Goal: Task Accomplishment & Management: Manage account settings

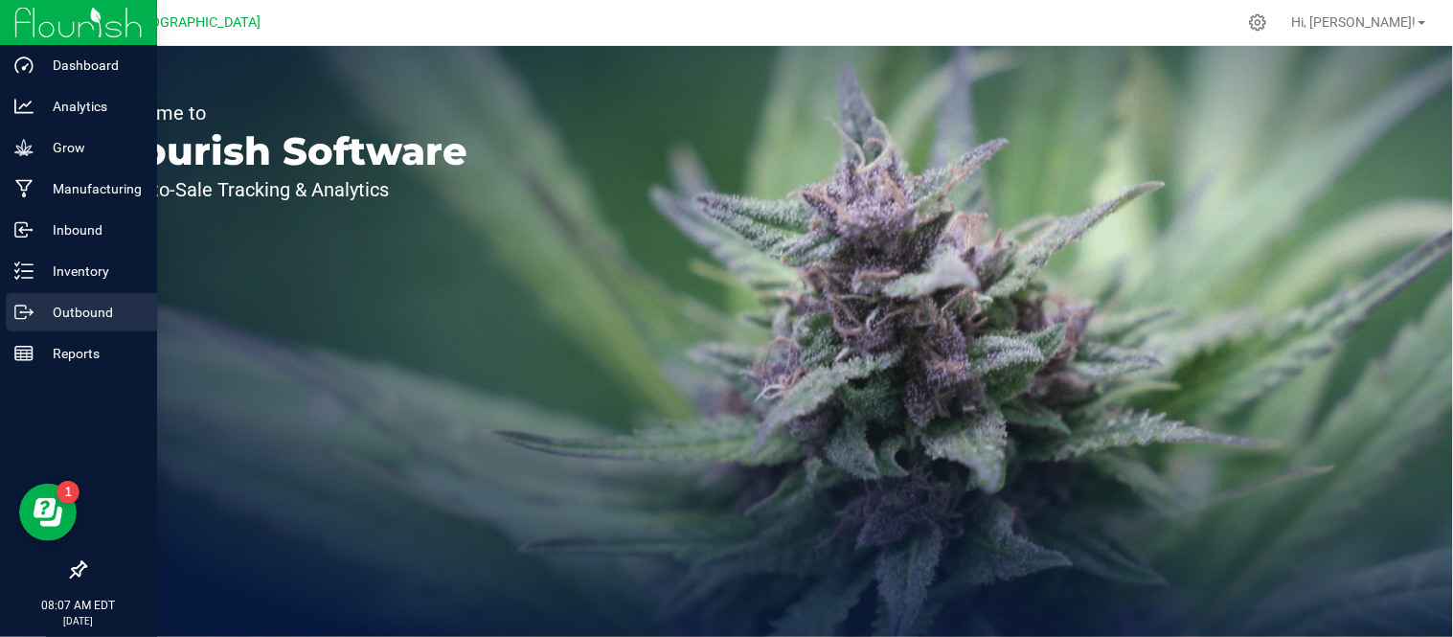
click at [20, 306] on icon at bounding box center [20, 312] width 11 height 13
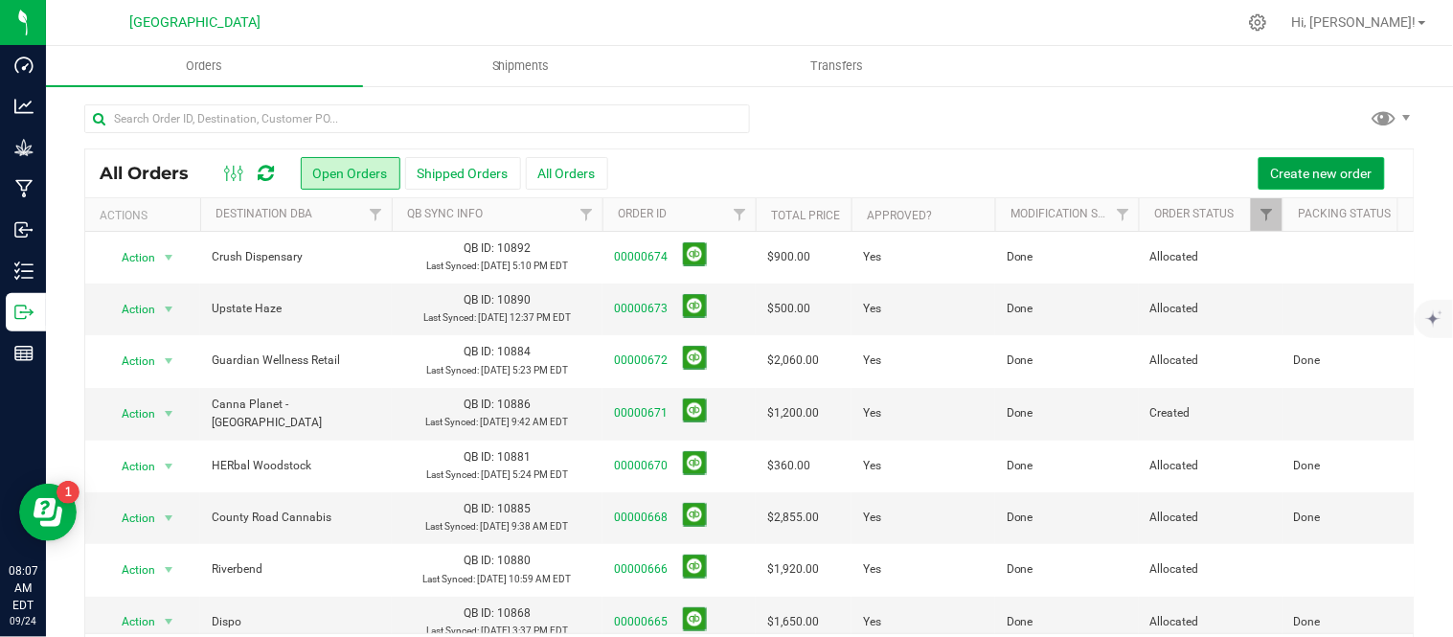
click at [1342, 172] on span "Create new order" at bounding box center [1322, 173] width 102 height 15
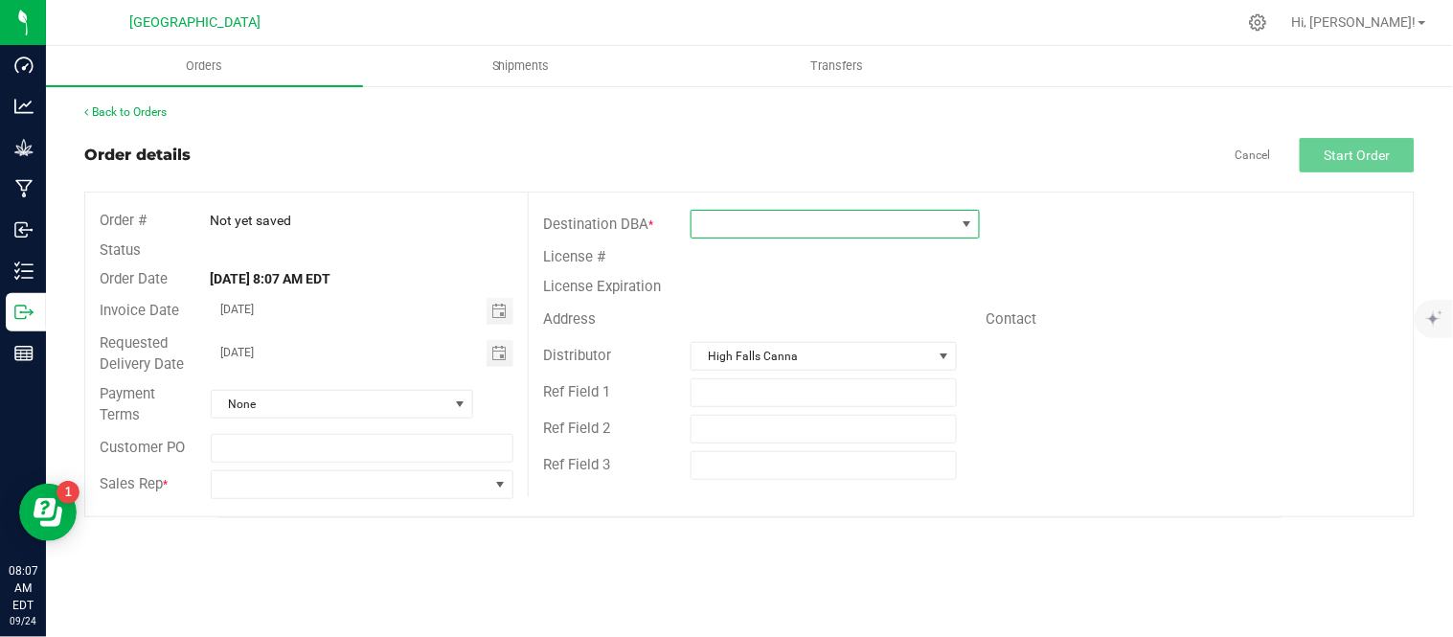
click at [808, 237] on span at bounding box center [823, 224] width 263 height 27
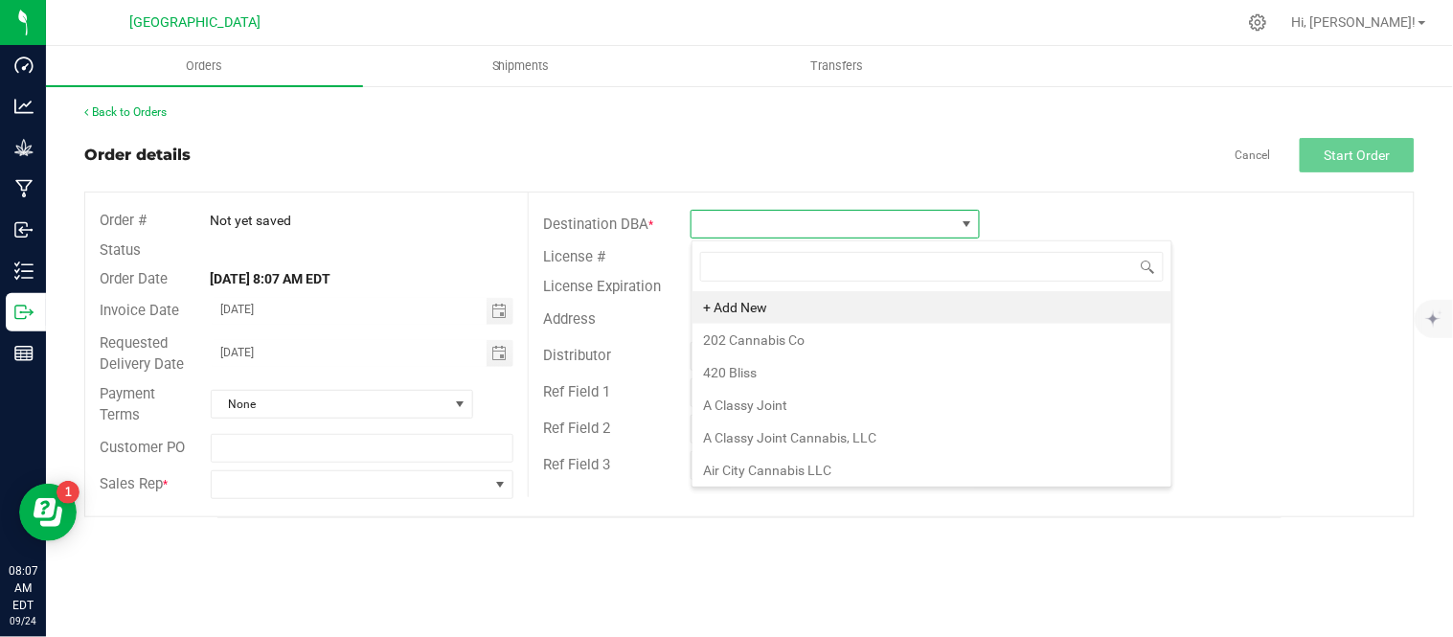
scroll to position [29, 288]
type input "treas"
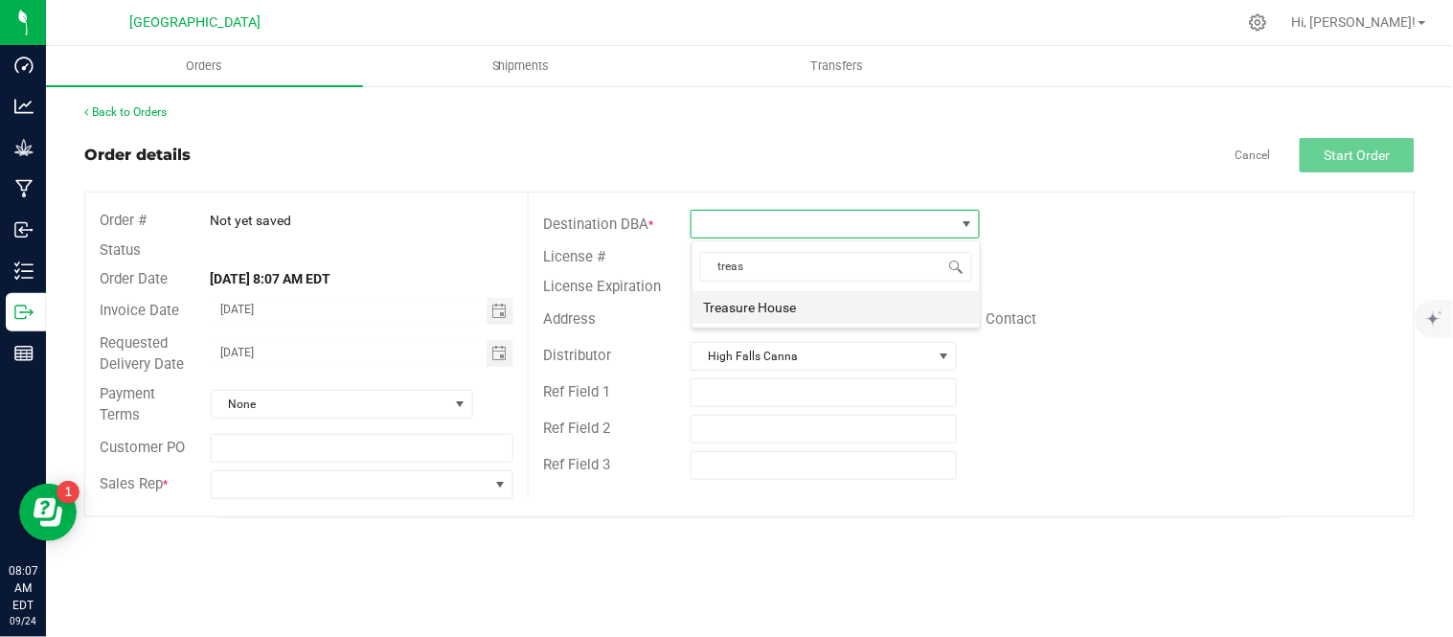
click at [811, 310] on li "Treasure House" at bounding box center [836, 307] width 287 height 33
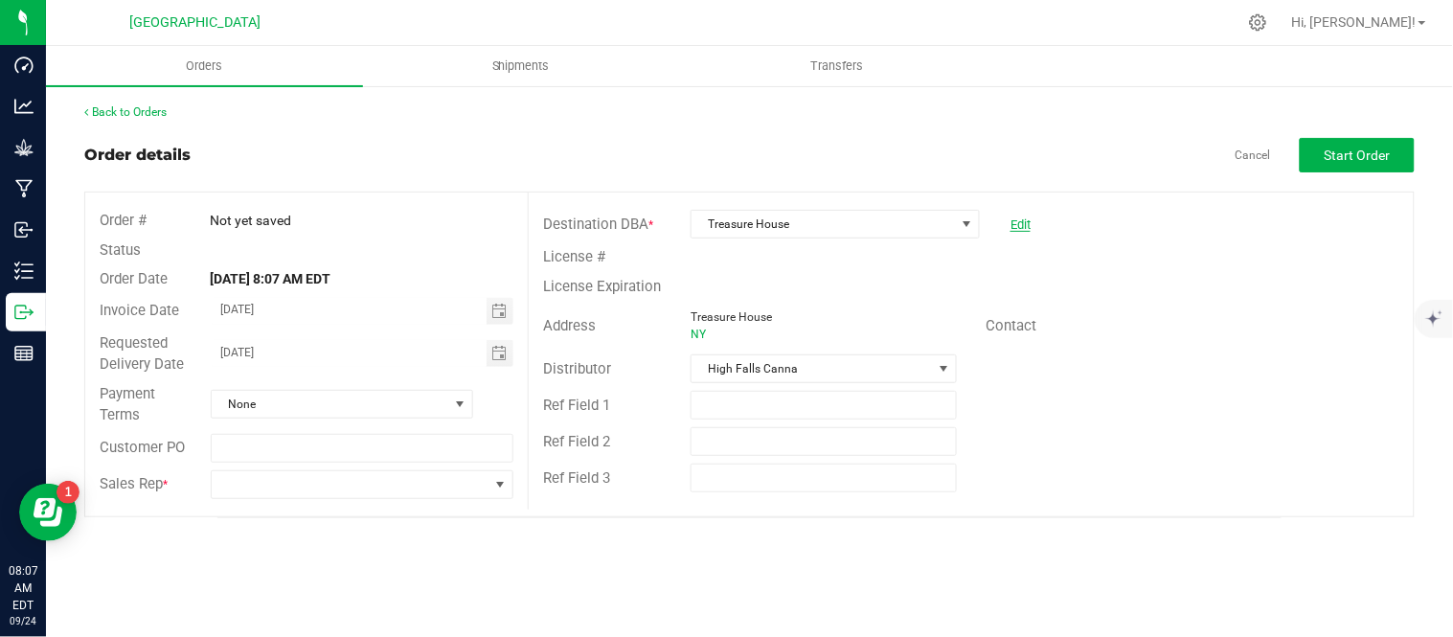
click at [1028, 226] on link "Edit" at bounding box center [1021, 224] width 20 height 14
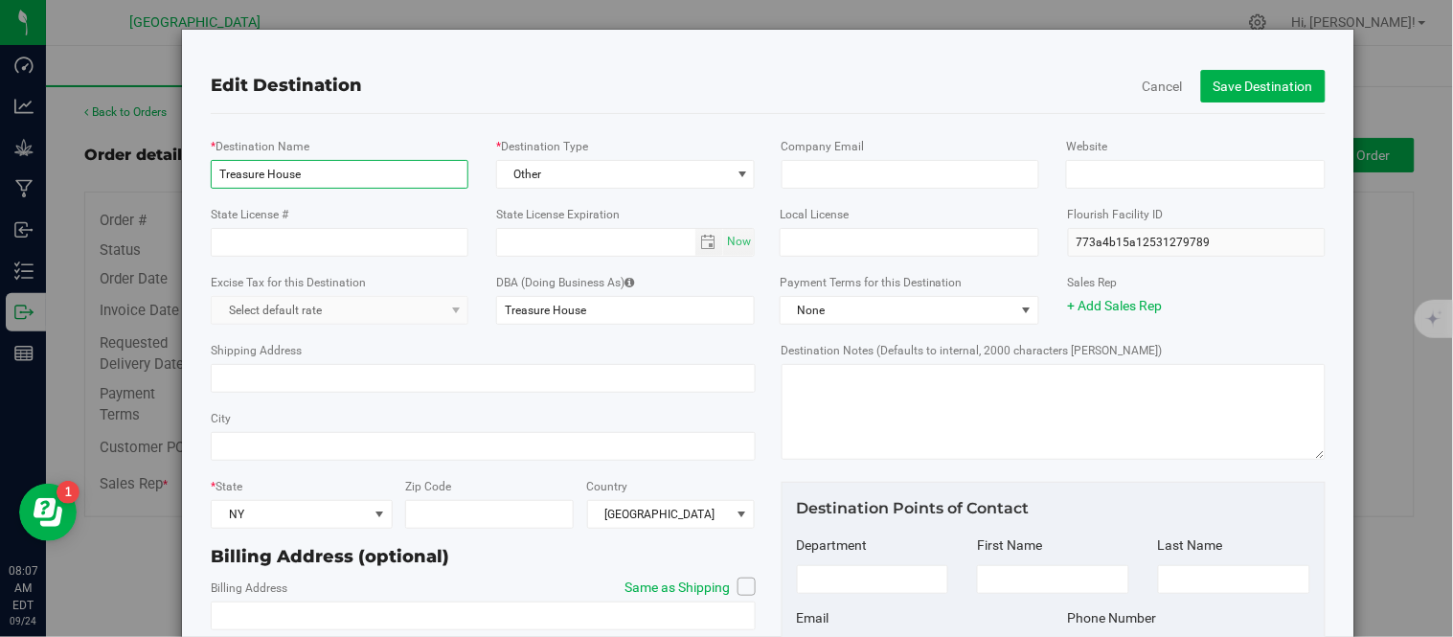
click at [425, 184] on input "Treasure House" at bounding box center [340, 174] width 258 height 29
type input "Treasure House - [PERSON_NAME]"
click at [1232, 79] on button "Save Destination" at bounding box center [1263, 86] width 125 height 33
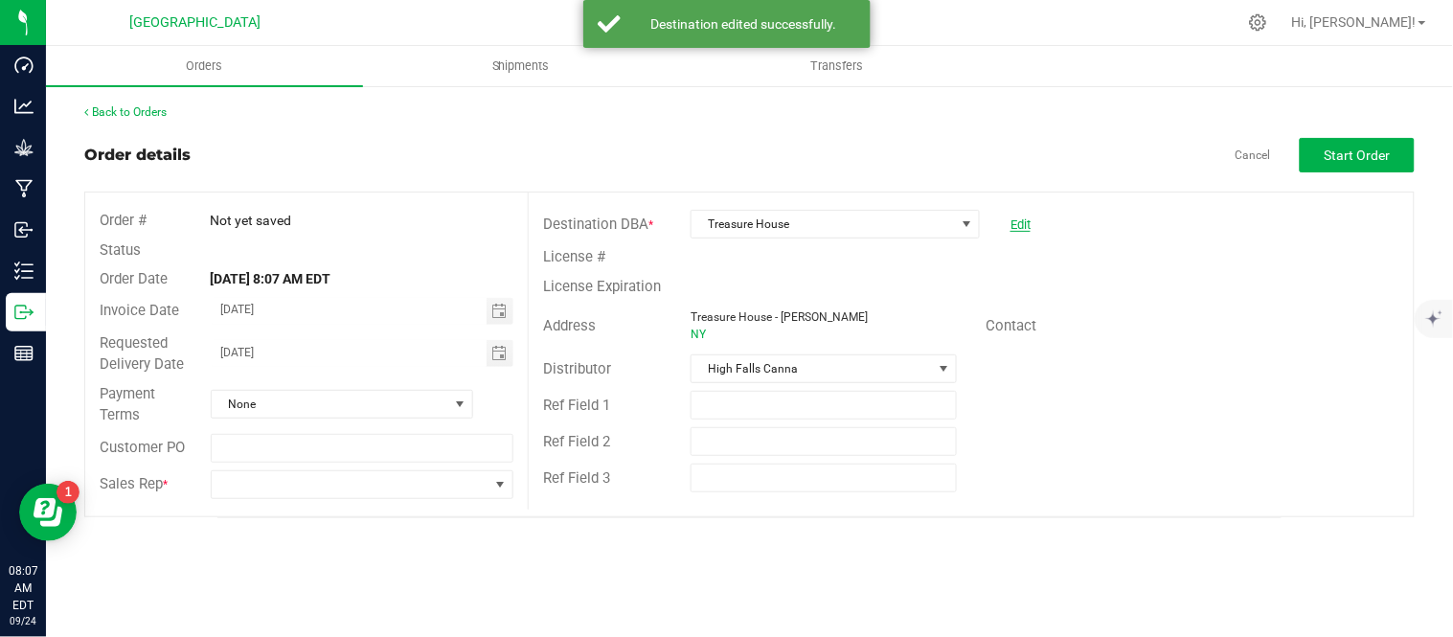
click at [1028, 221] on link "Edit" at bounding box center [1021, 224] width 20 height 14
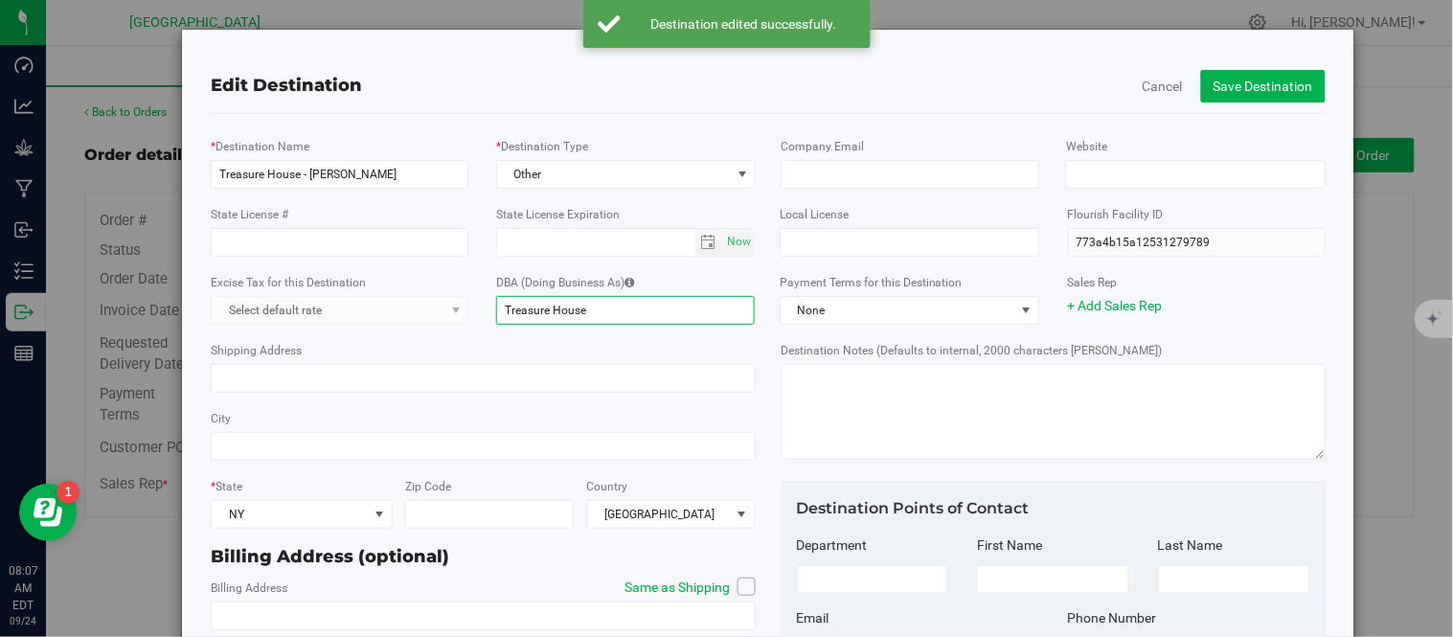
click at [633, 312] on input "Treasure House" at bounding box center [626, 310] width 260 height 29
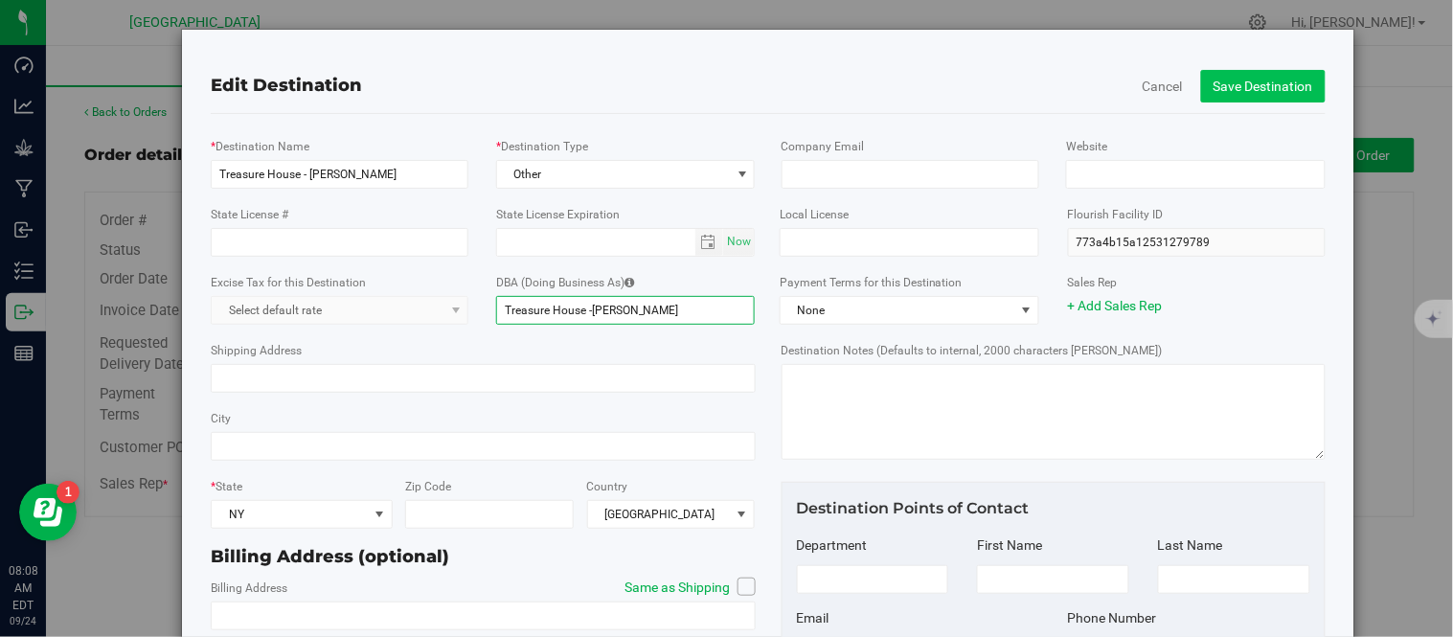
type input "Treasure House -[PERSON_NAME]"
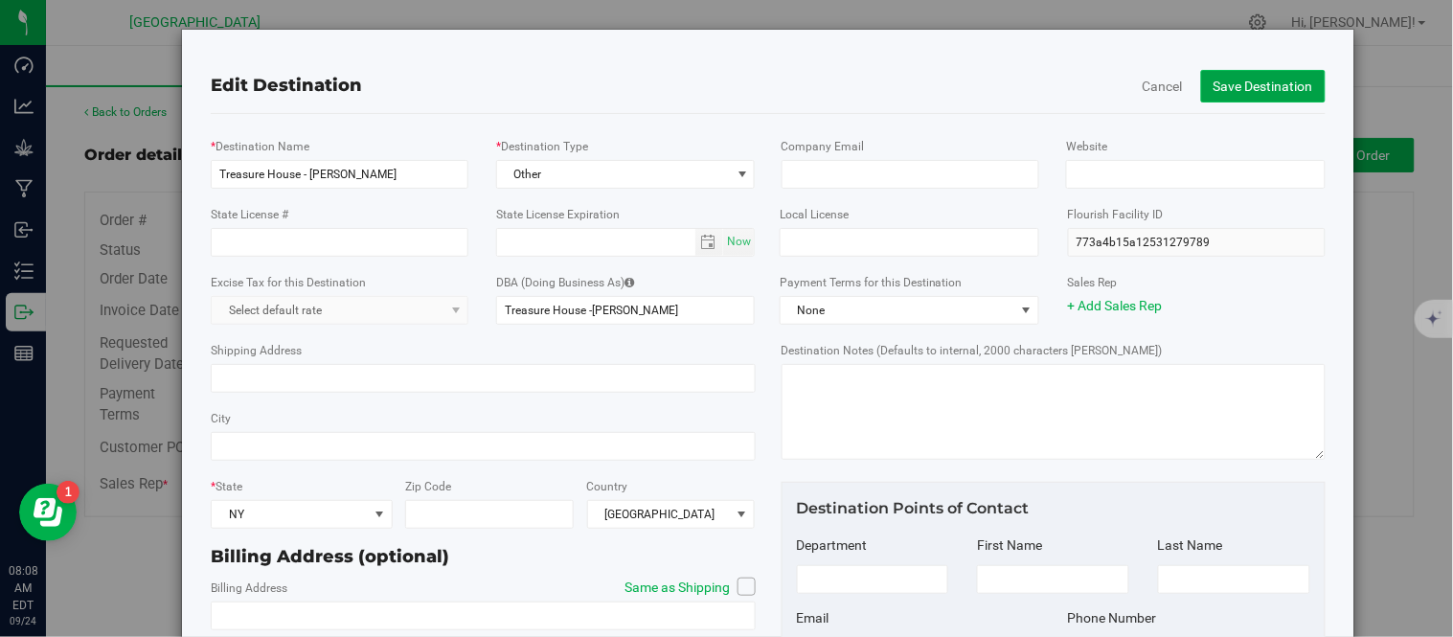
click at [1247, 91] on button "Save Destination" at bounding box center [1263, 86] width 125 height 33
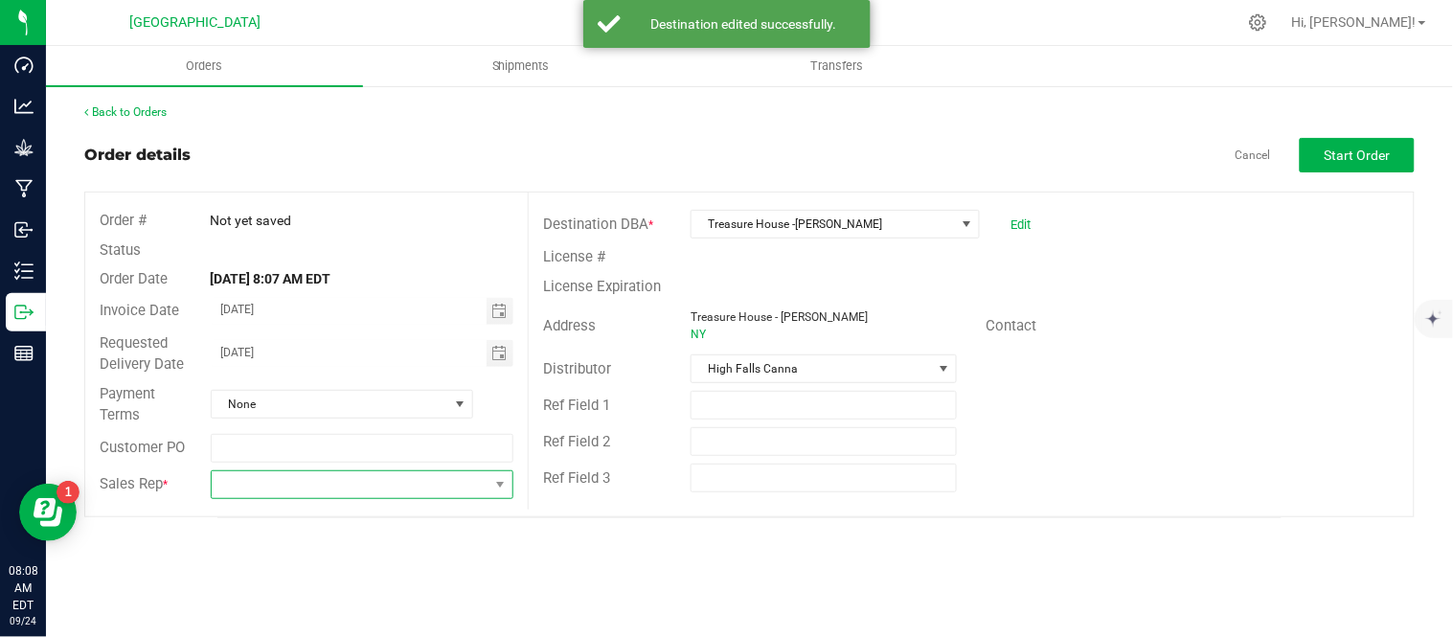
click at [384, 480] on span at bounding box center [351, 484] width 278 height 27
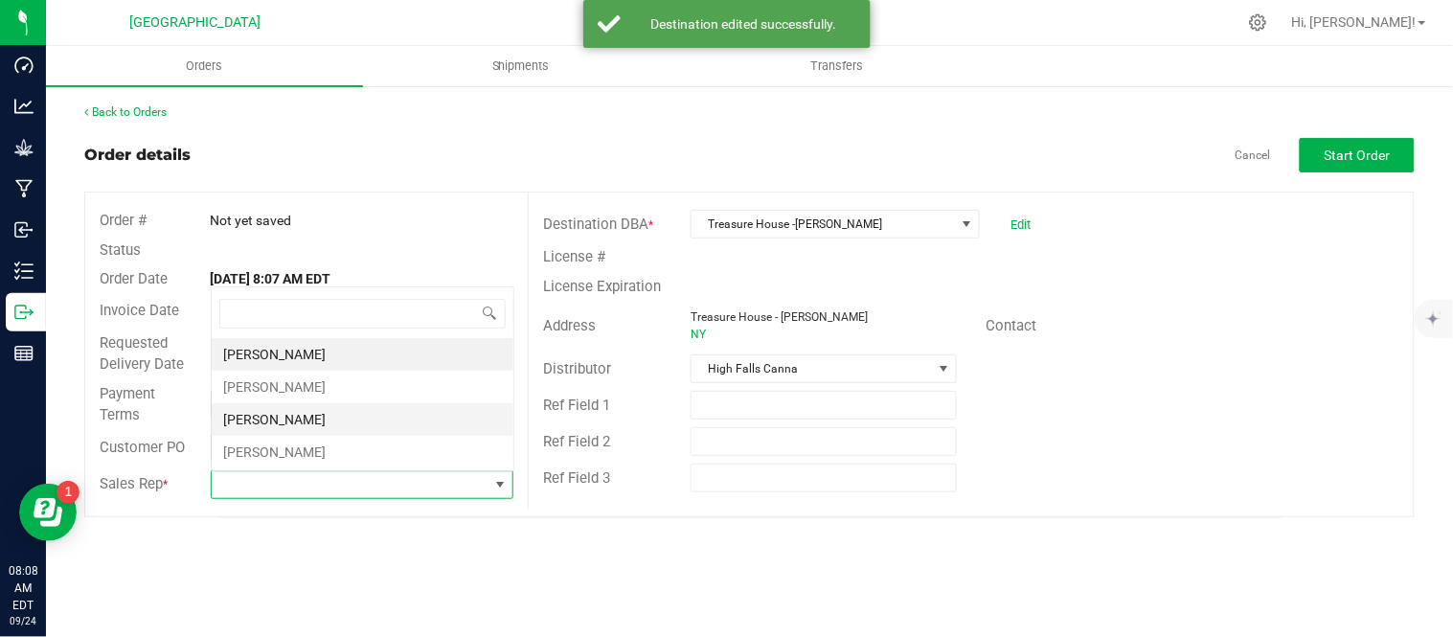
scroll to position [29, 300]
click at [300, 380] on li "[PERSON_NAME]" at bounding box center [363, 387] width 302 height 33
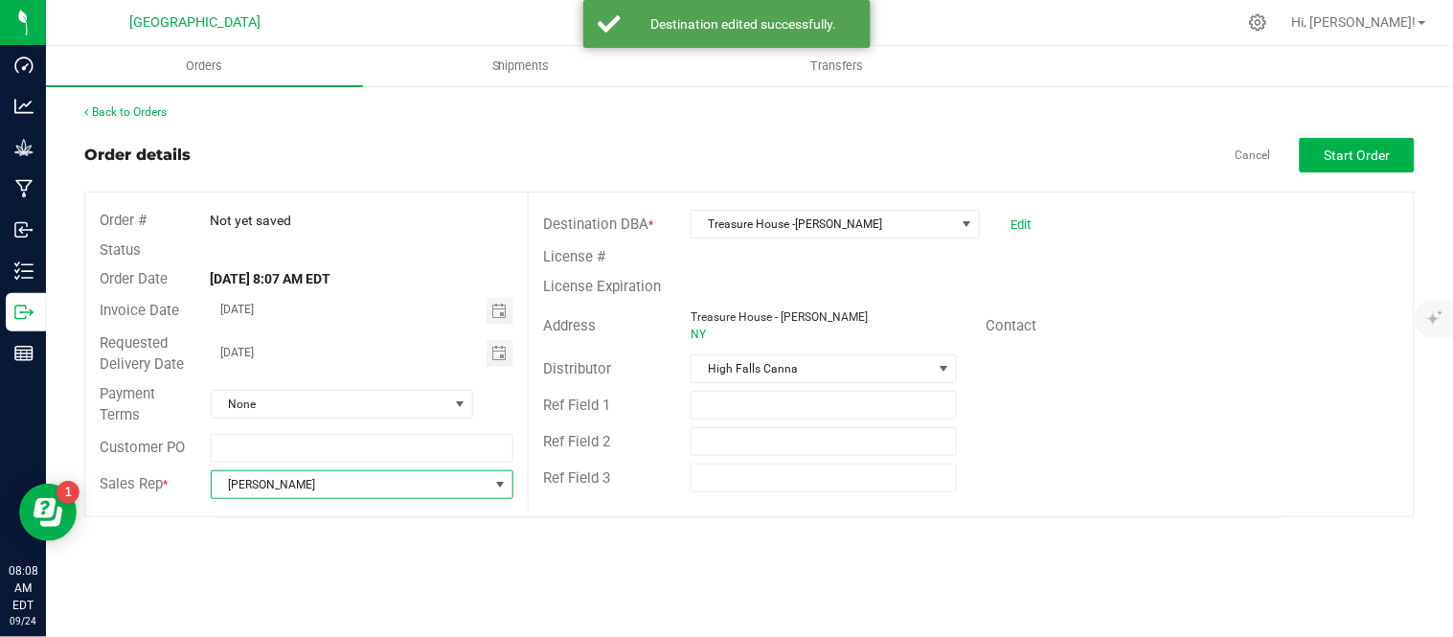
click at [285, 387] on div "Payment Terms None" at bounding box center [306, 404] width 443 height 51
click at [283, 399] on span "None" at bounding box center [330, 404] width 237 height 27
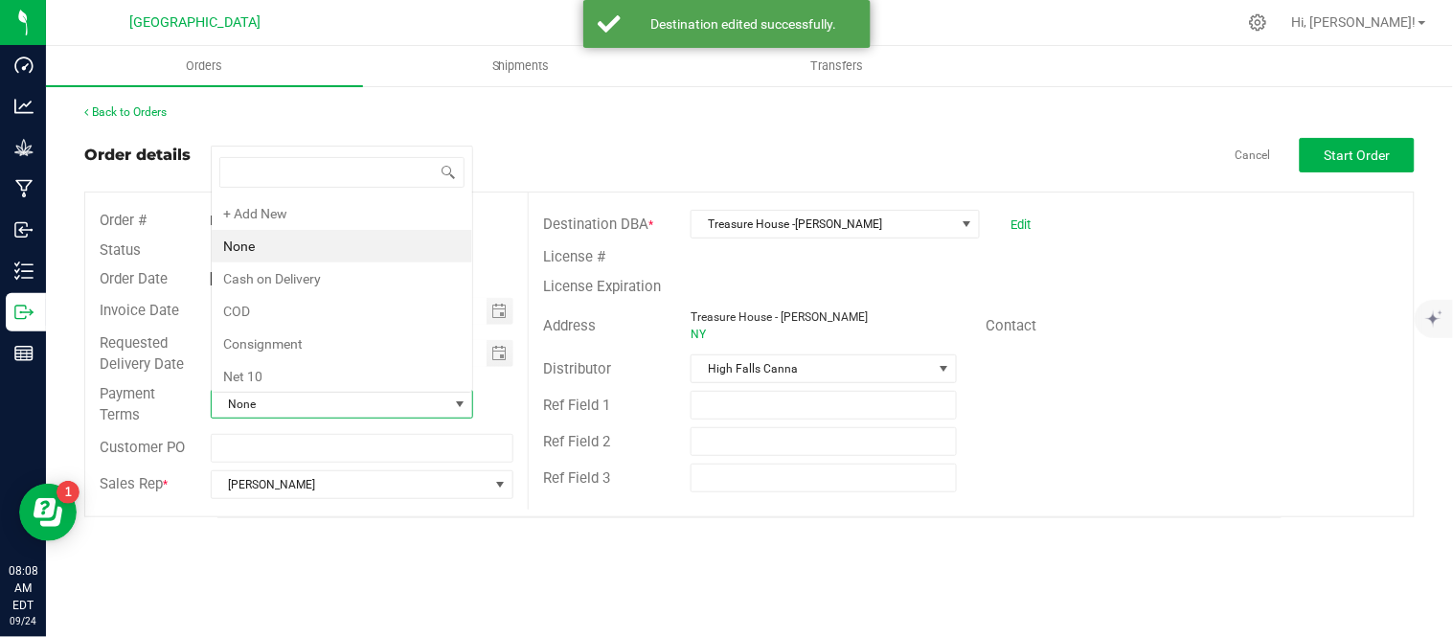
scroll to position [29, 259]
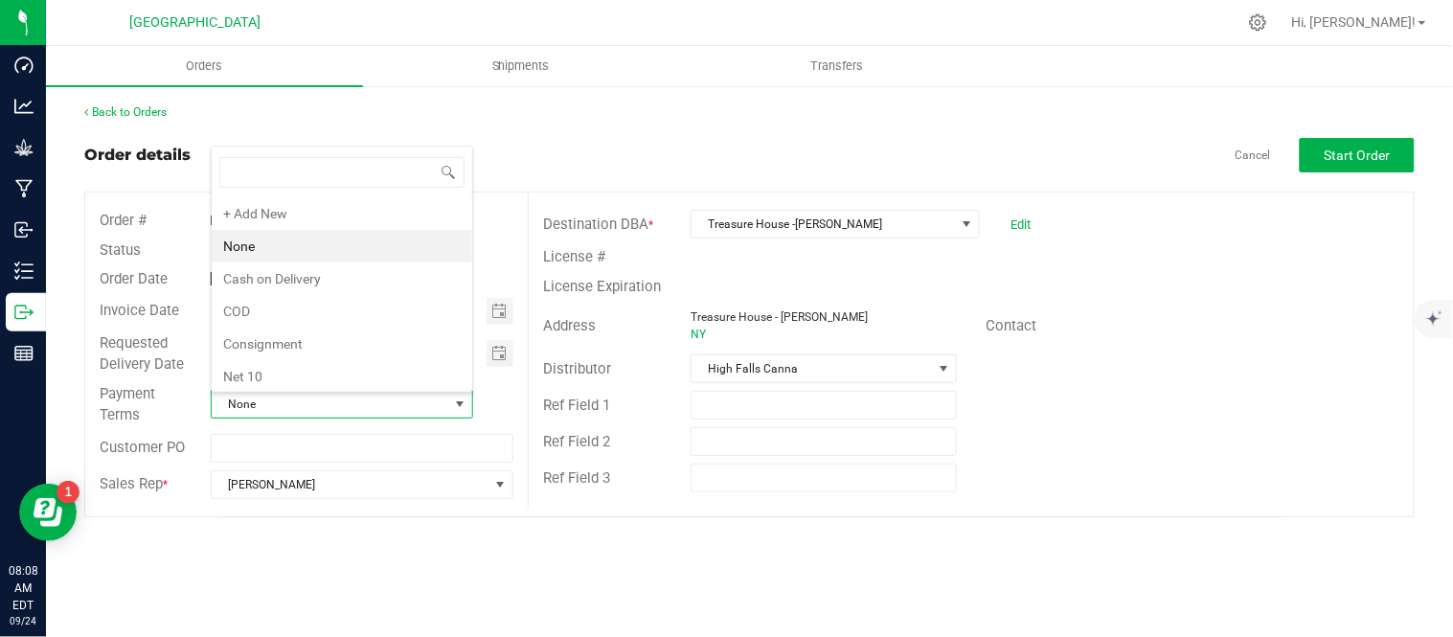
click at [279, 242] on li "None" at bounding box center [342, 246] width 261 height 33
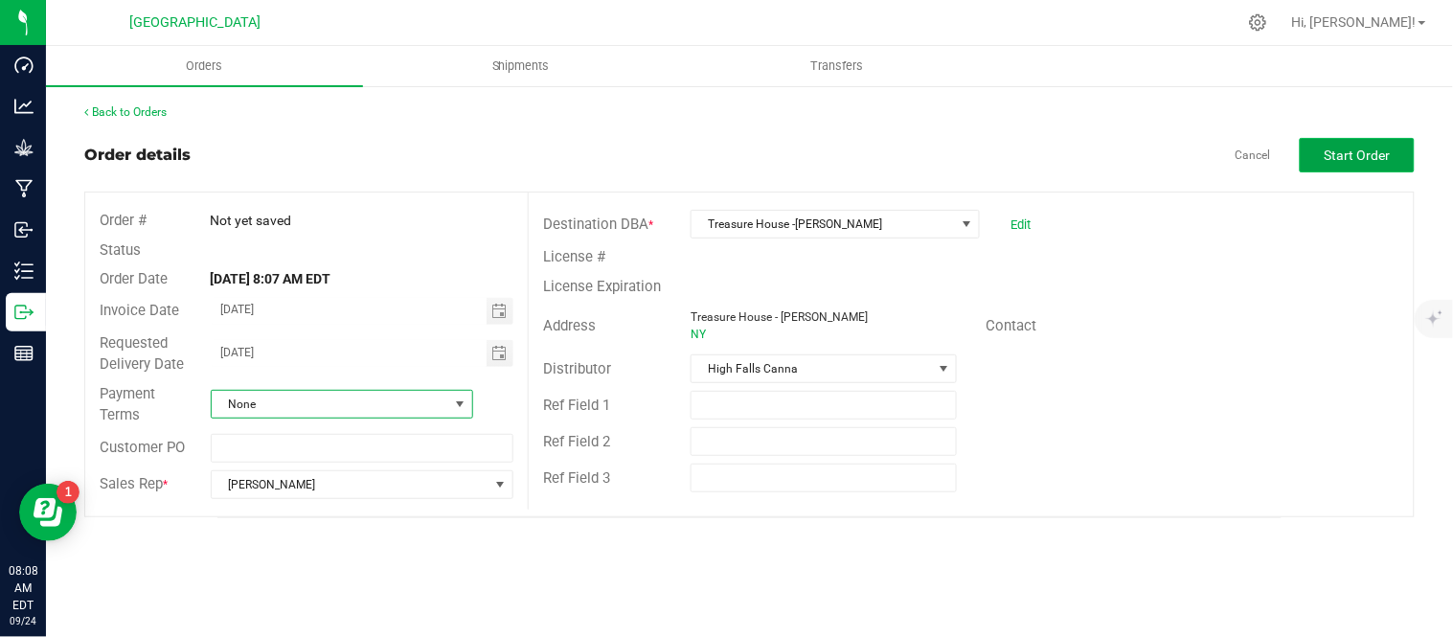
click at [1367, 139] on button "Start Order" at bounding box center [1357, 155] width 115 height 34
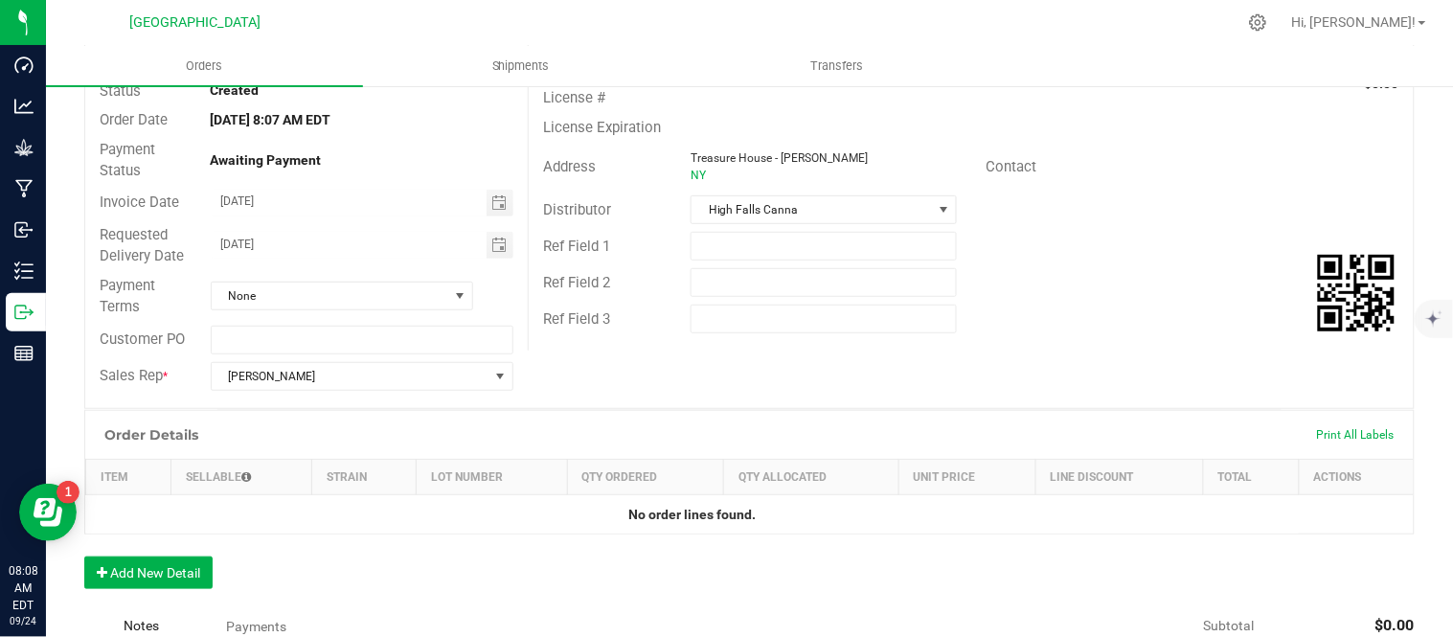
scroll to position [213, 0]
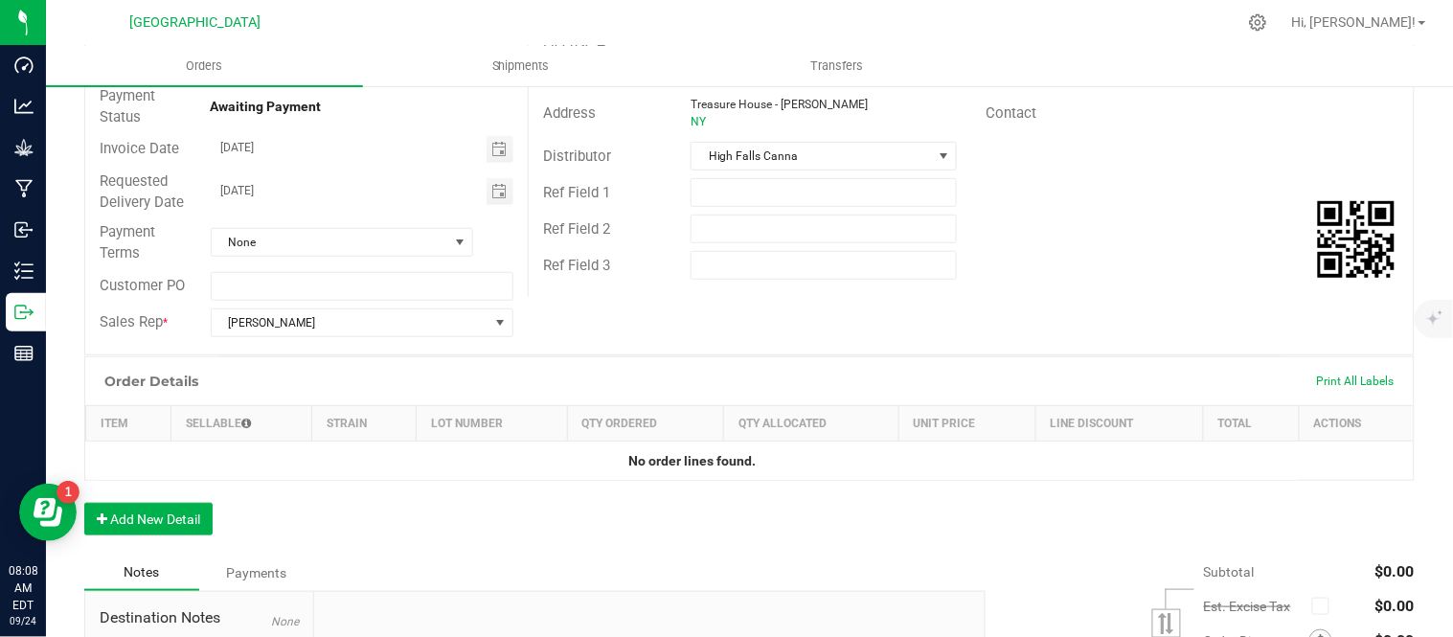
click at [142, 501] on div "Order Details Print All Labels Item Sellable Strain Lot Number Qty Ordered Qty …" at bounding box center [749, 455] width 1331 height 198
click at [129, 514] on button "Add New Detail" at bounding box center [148, 519] width 128 height 33
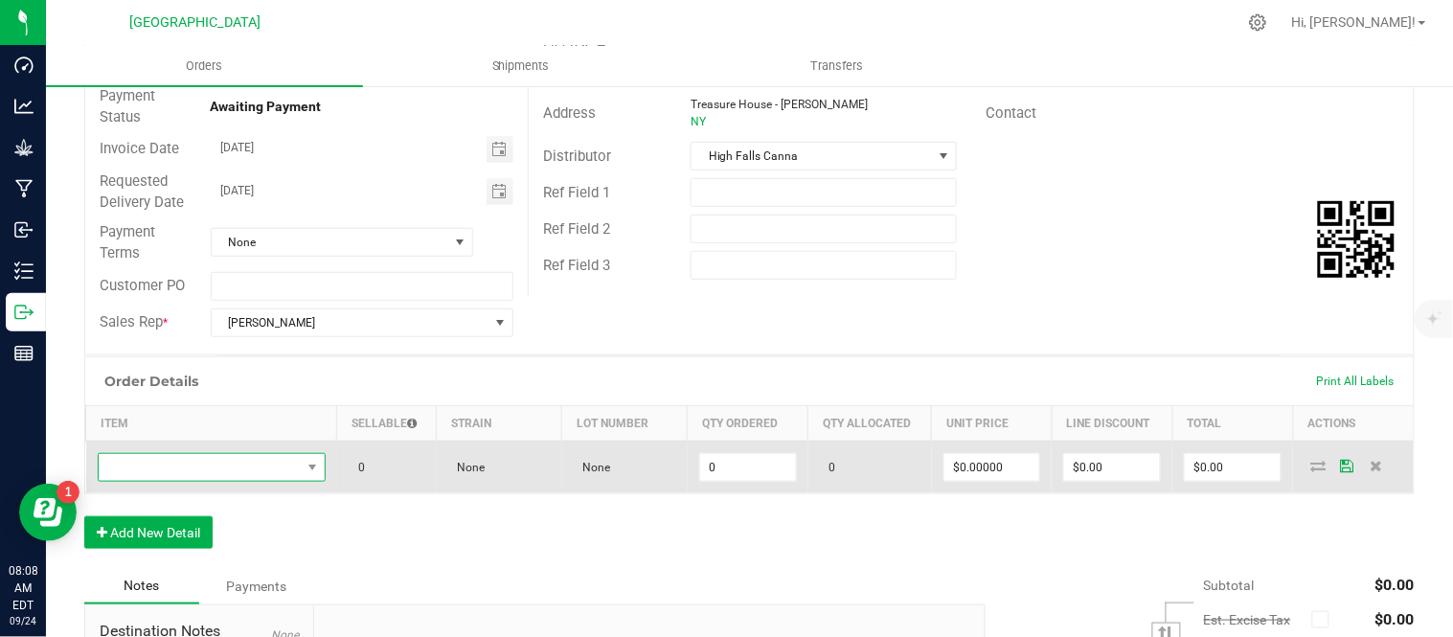
click at [164, 475] on span "NO DATA FOUND" at bounding box center [200, 467] width 202 height 27
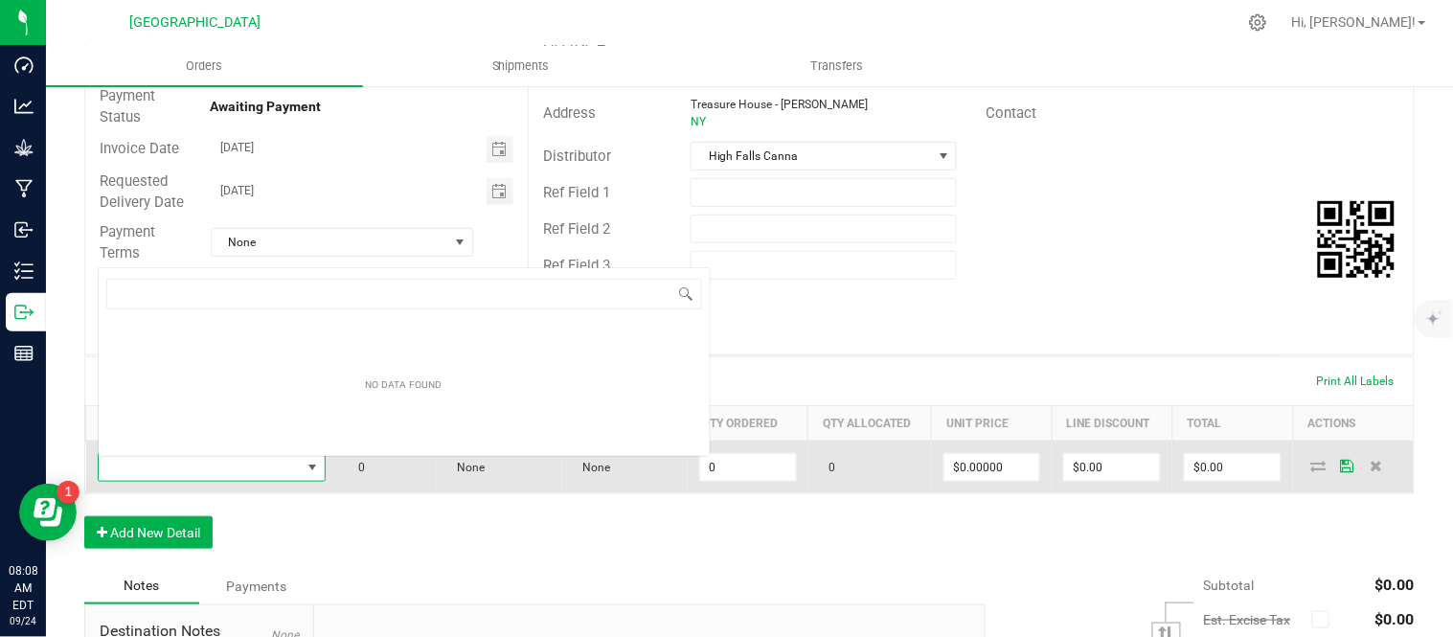
scroll to position [29, 218]
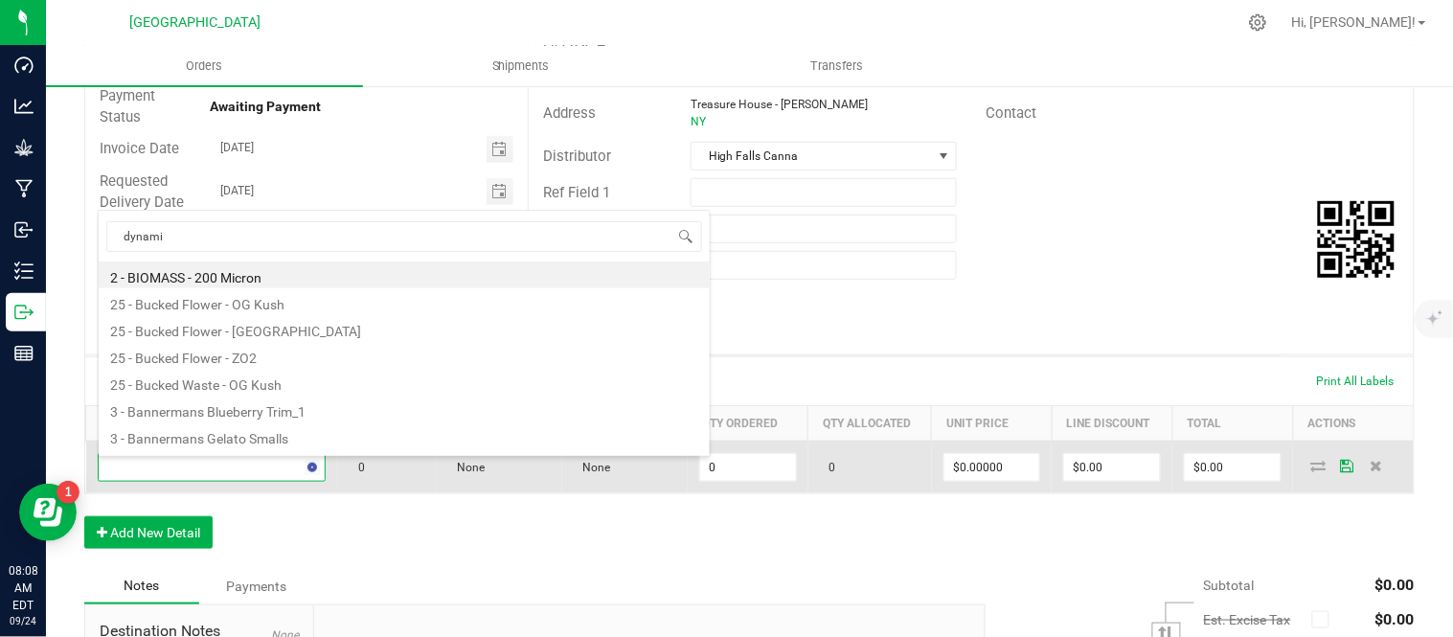
type input "dynamic"
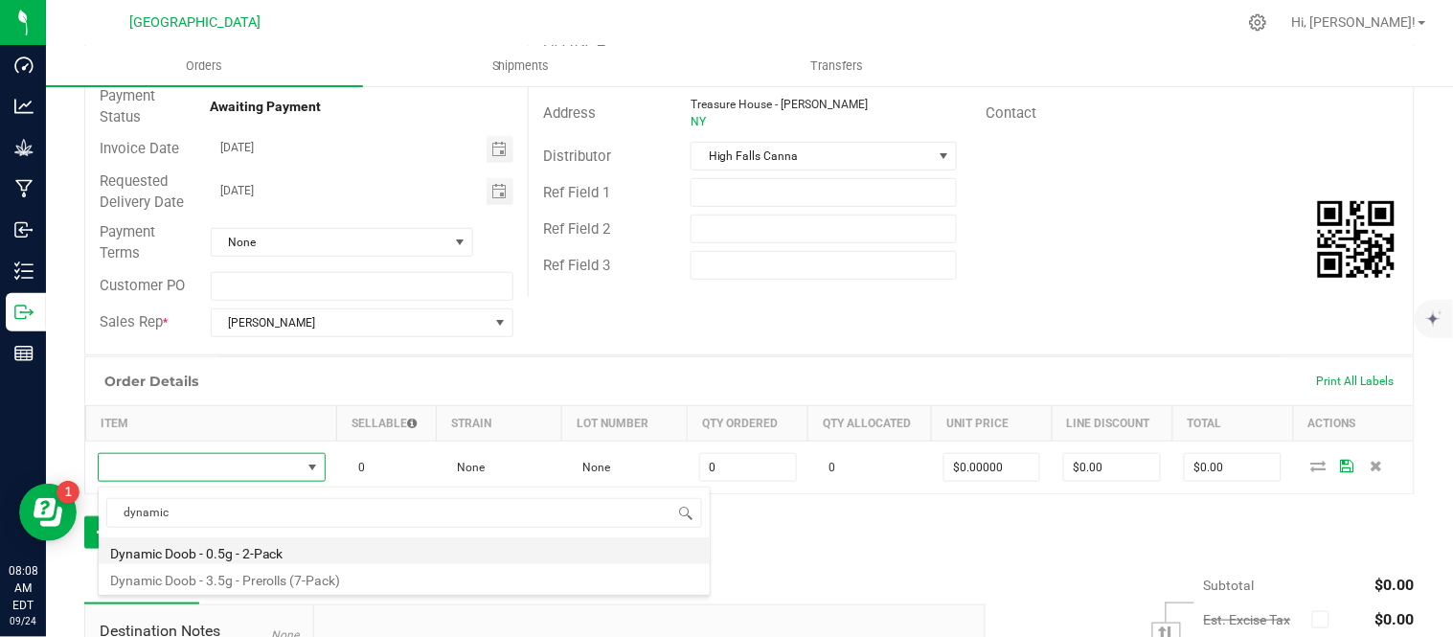
click at [265, 541] on li "Dynamic Doob - 0.5g - 2-Pack" at bounding box center [404, 550] width 611 height 27
type input "0 ea"
type input "$6.00000"
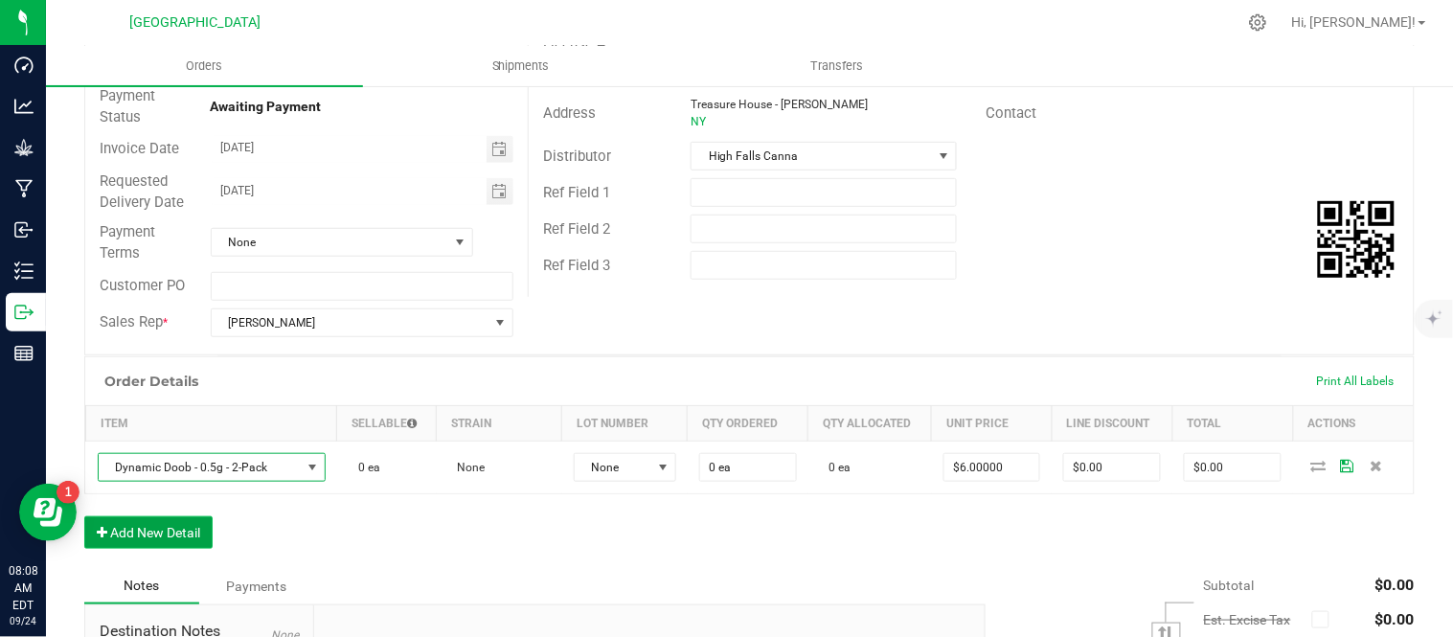
click at [136, 527] on button "Add New Detail" at bounding box center [148, 532] width 128 height 33
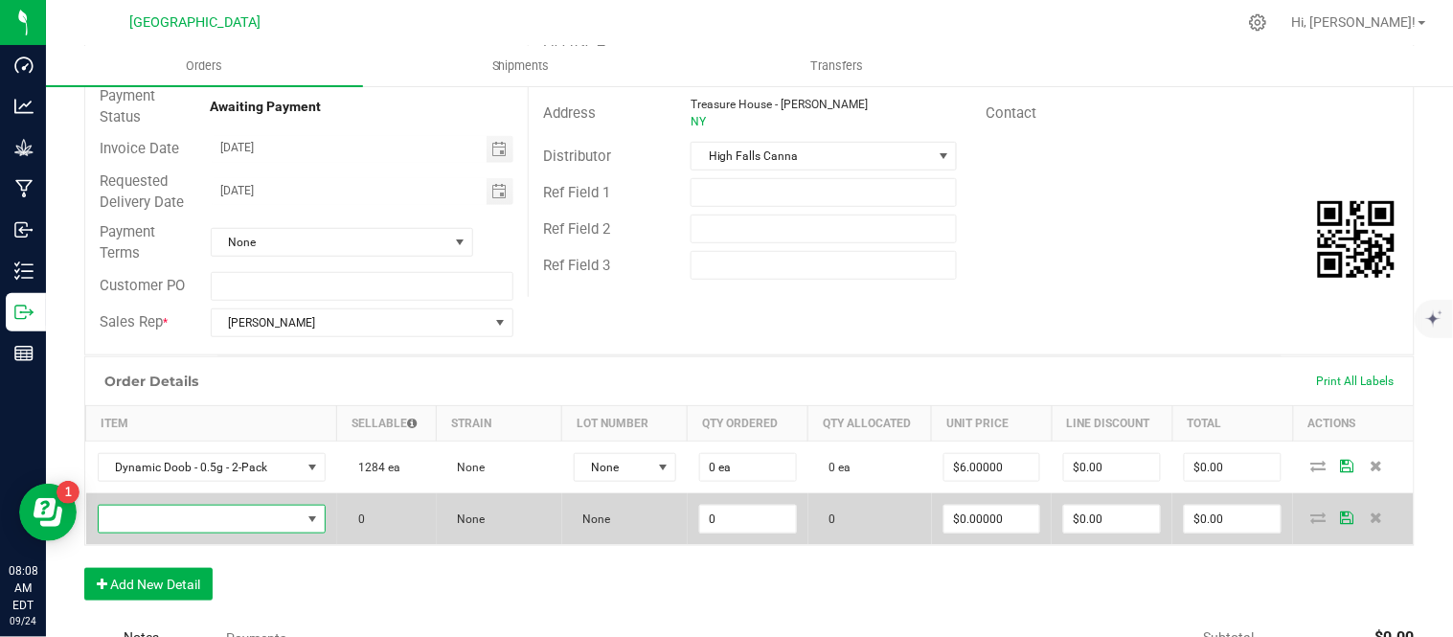
click at [142, 512] on span "NO DATA FOUND" at bounding box center [200, 519] width 202 height 27
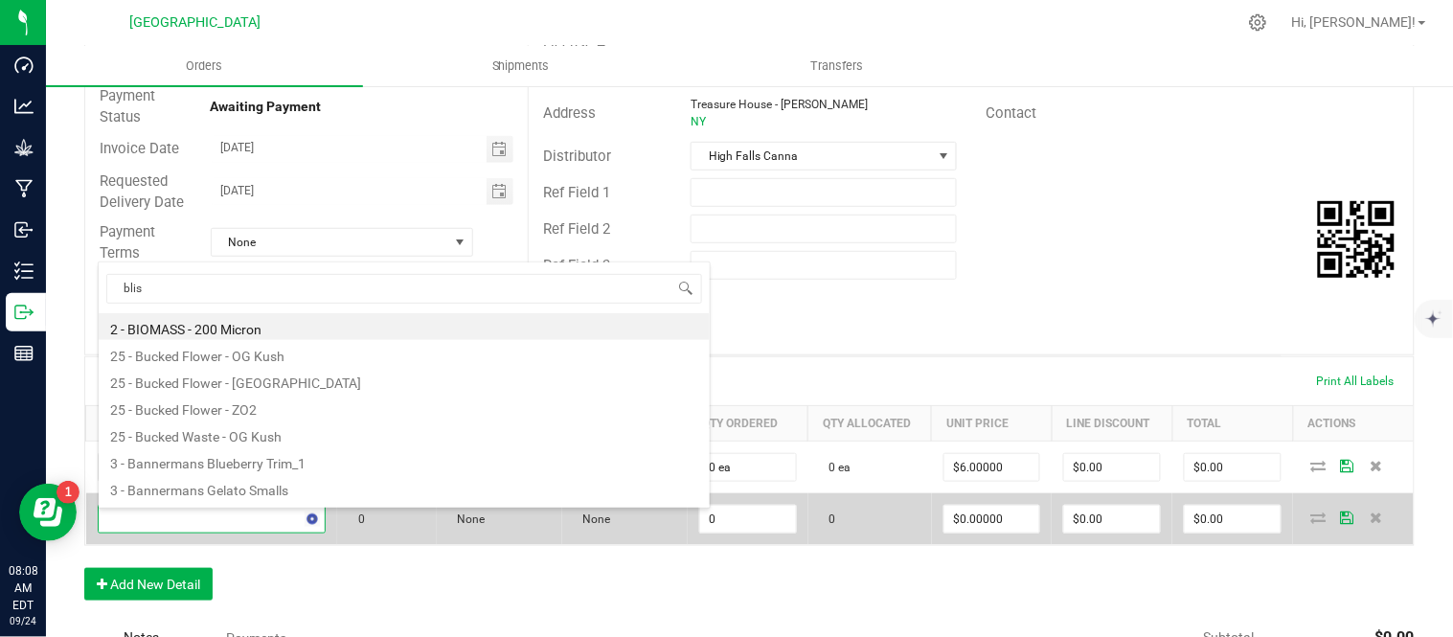
type input "bliss"
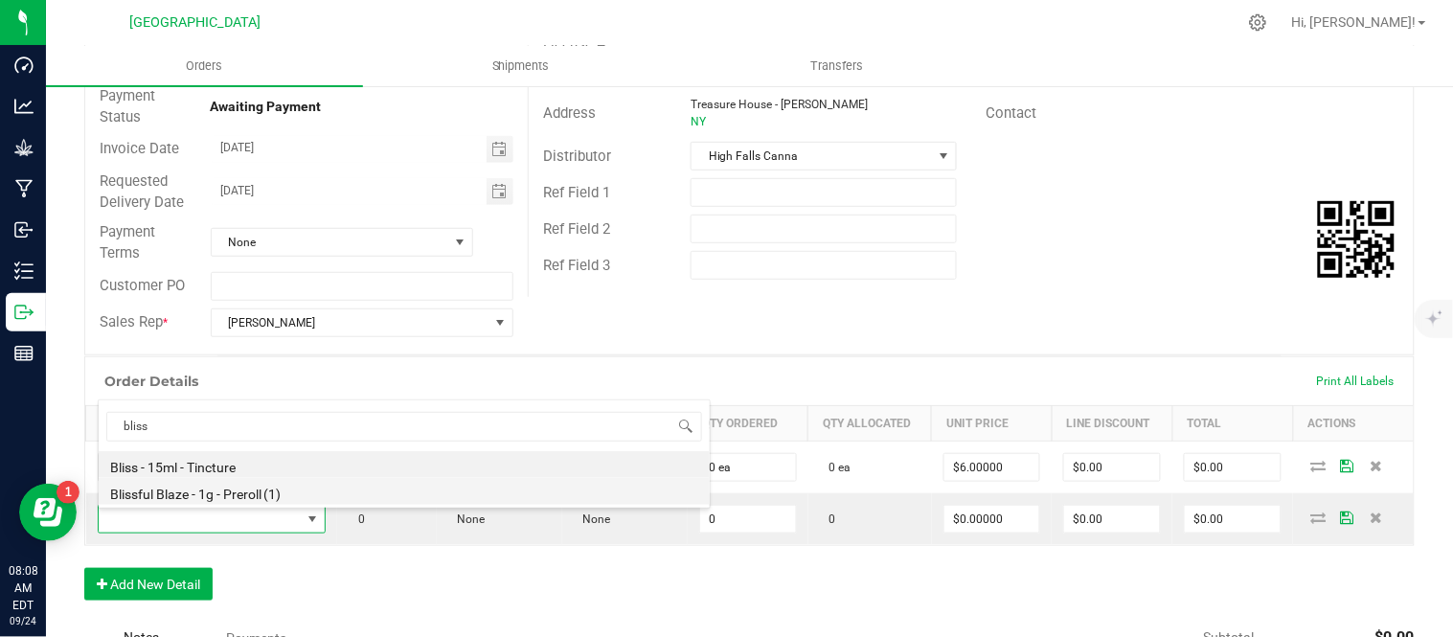
click at [207, 483] on li "Blissful Blaze - 1g - Preroll (1)" at bounding box center [404, 491] width 611 height 27
type input "0 ea"
type input "$6.00000"
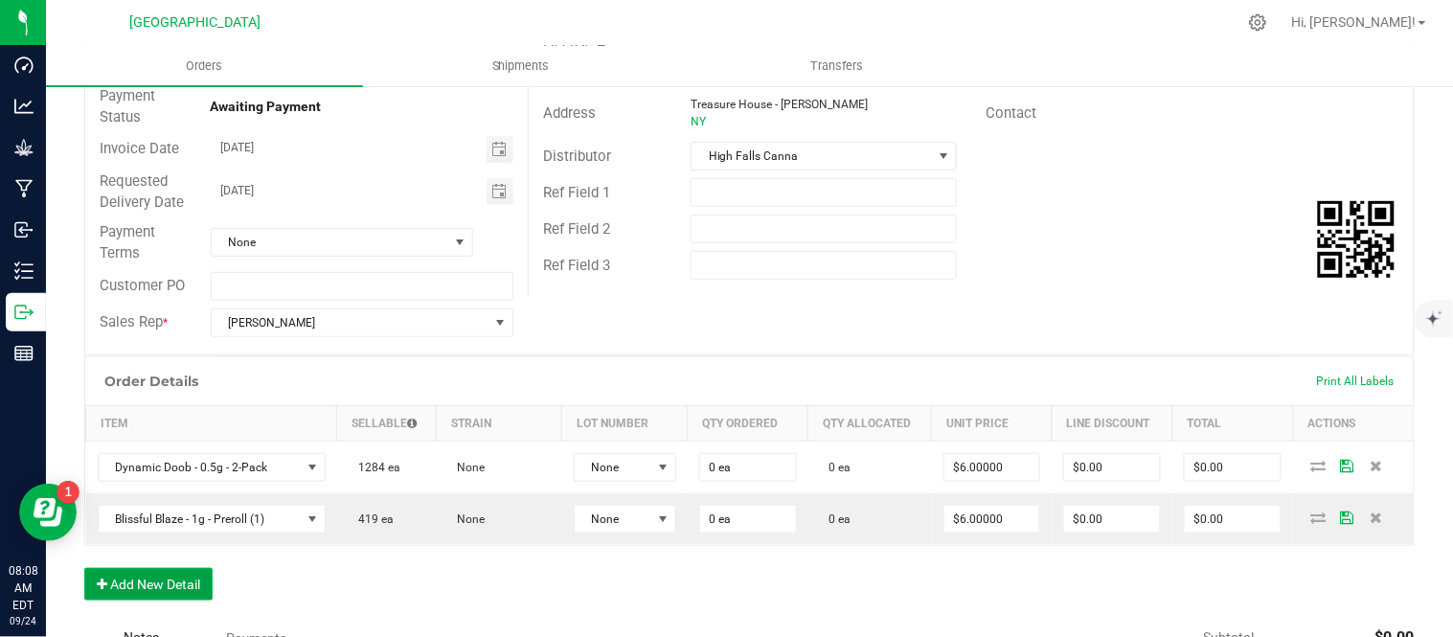
click at [129, 581] on button "Add New Detail" at bounding box center [148, 584] width 128 height 33
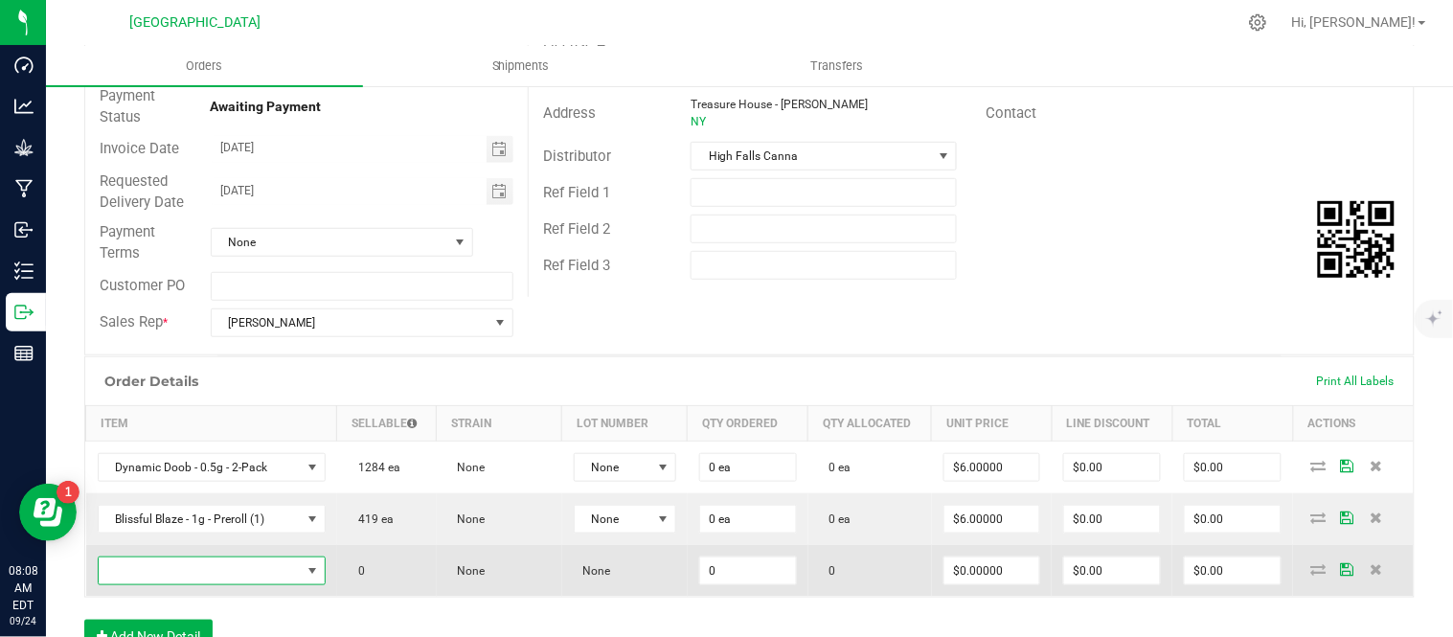
click at [129, 576] on span "NO DATA FOUND" at bounding box center [200, 571] width 202 height 27
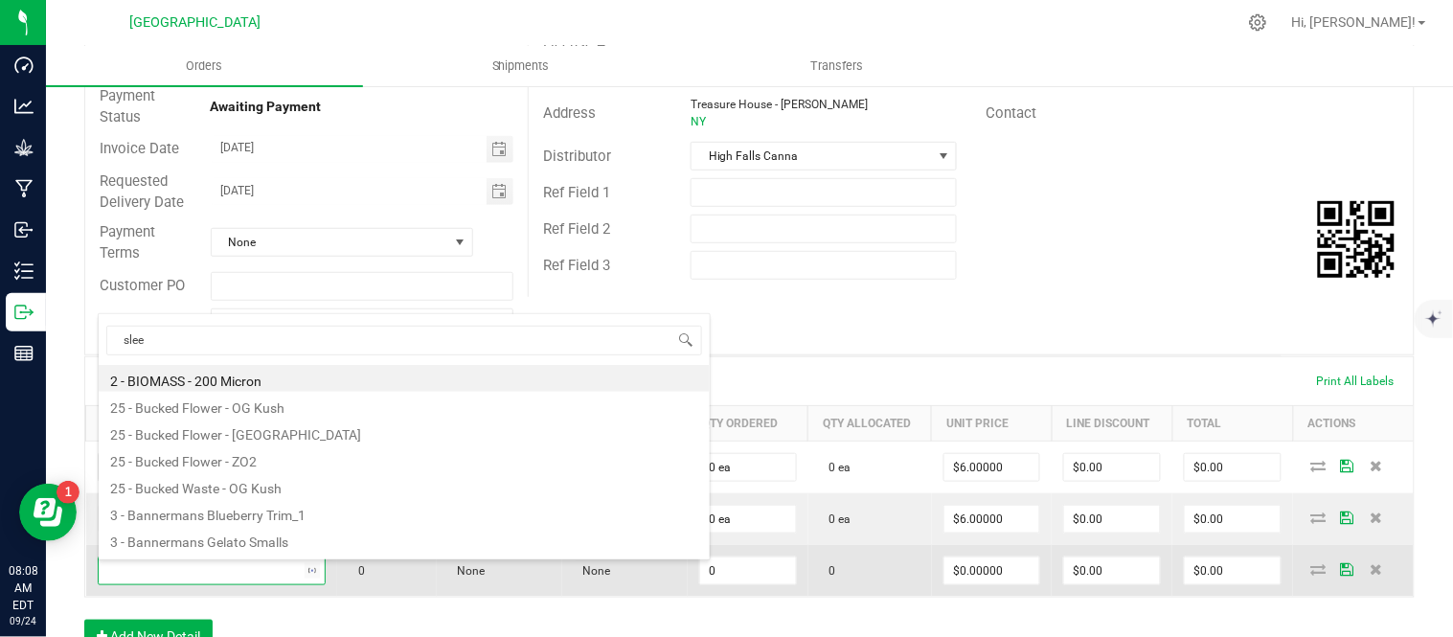
type input "sleep"
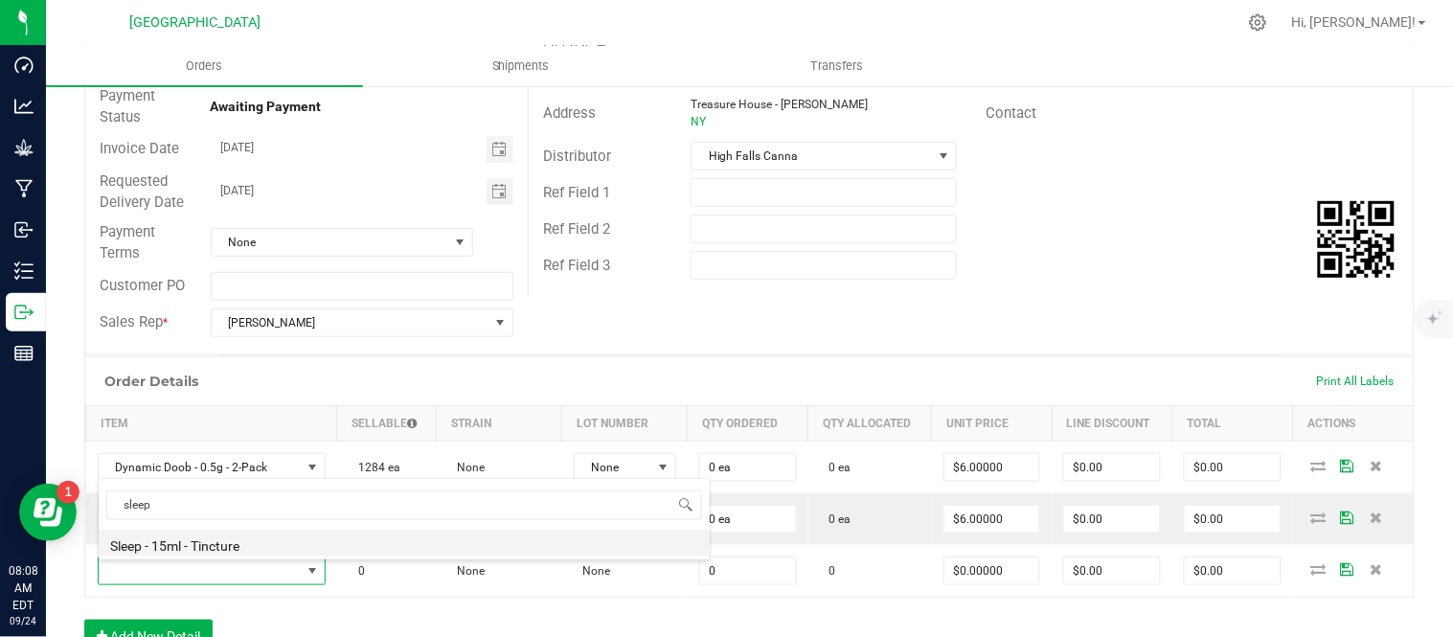
click at [273, 540] on li "Sleep - 15ml - Tincture" at bounding box center [404, 543] width 611 height 27
type input "0 ea"
type input "$20.00000"
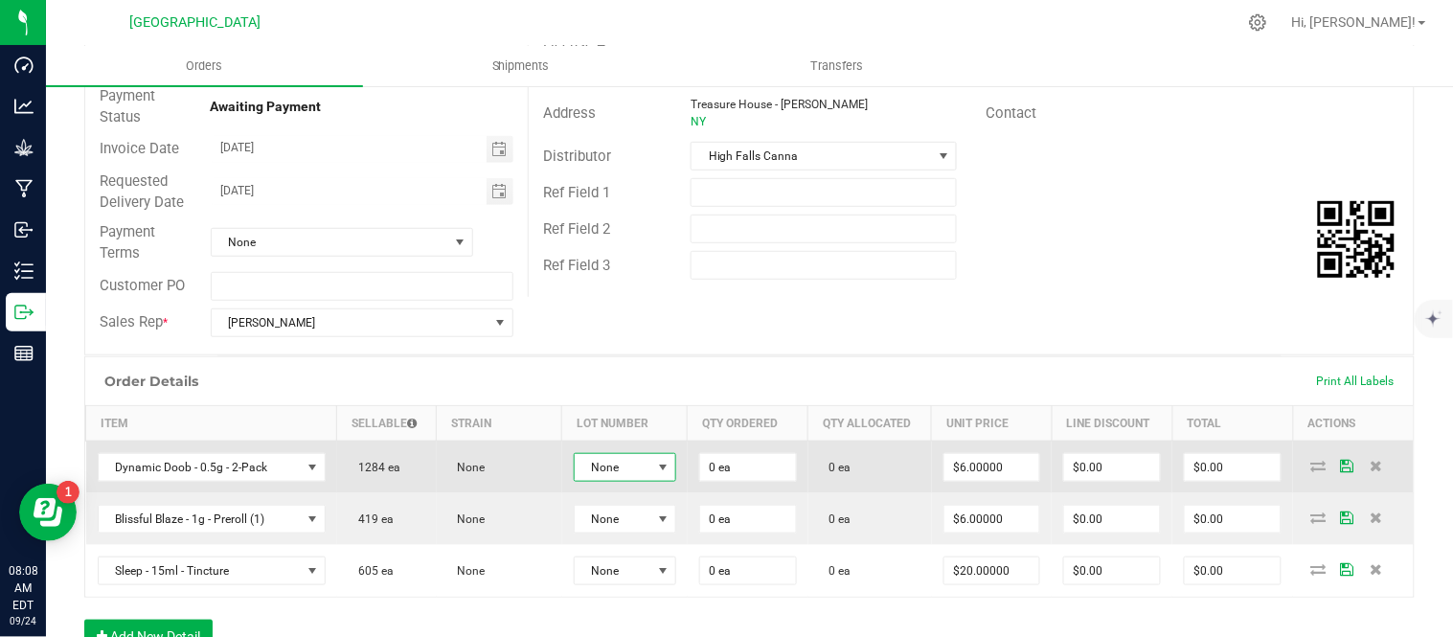
click at [640, 476] on span "None" at bounding box center [613, 467] width 77 height 27
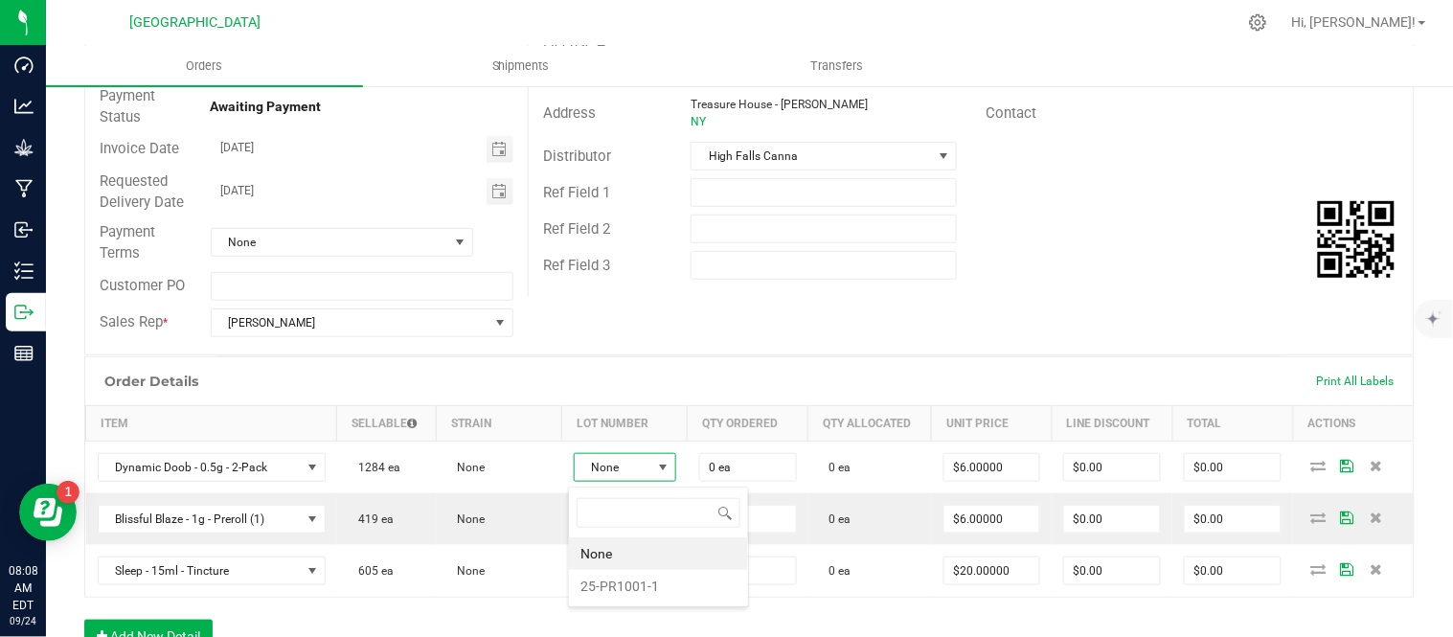
scroll to position [29, 100]
click at [619, 581] on li "25-PR1001-1" at bounding box center [658, 586] width 179 height 33
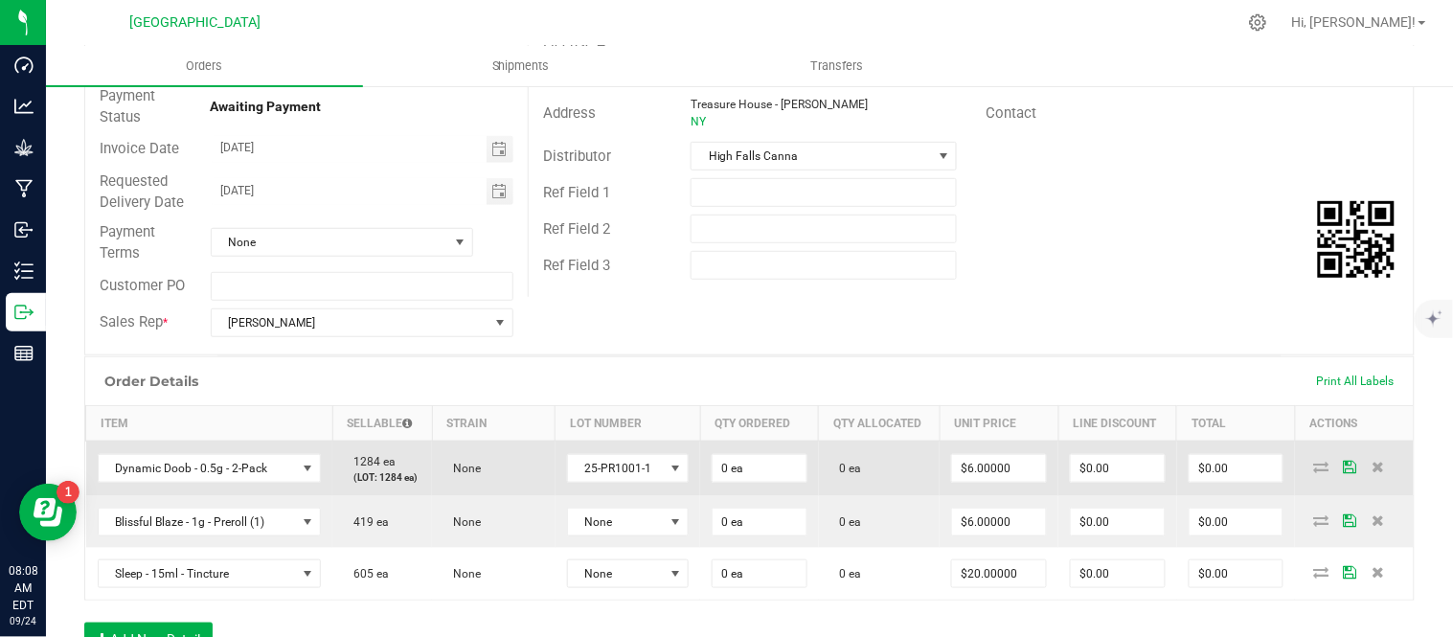
click at [617, 496] on td "25-PR1001-1" at bounding box center [628, 469] width 145 height 56
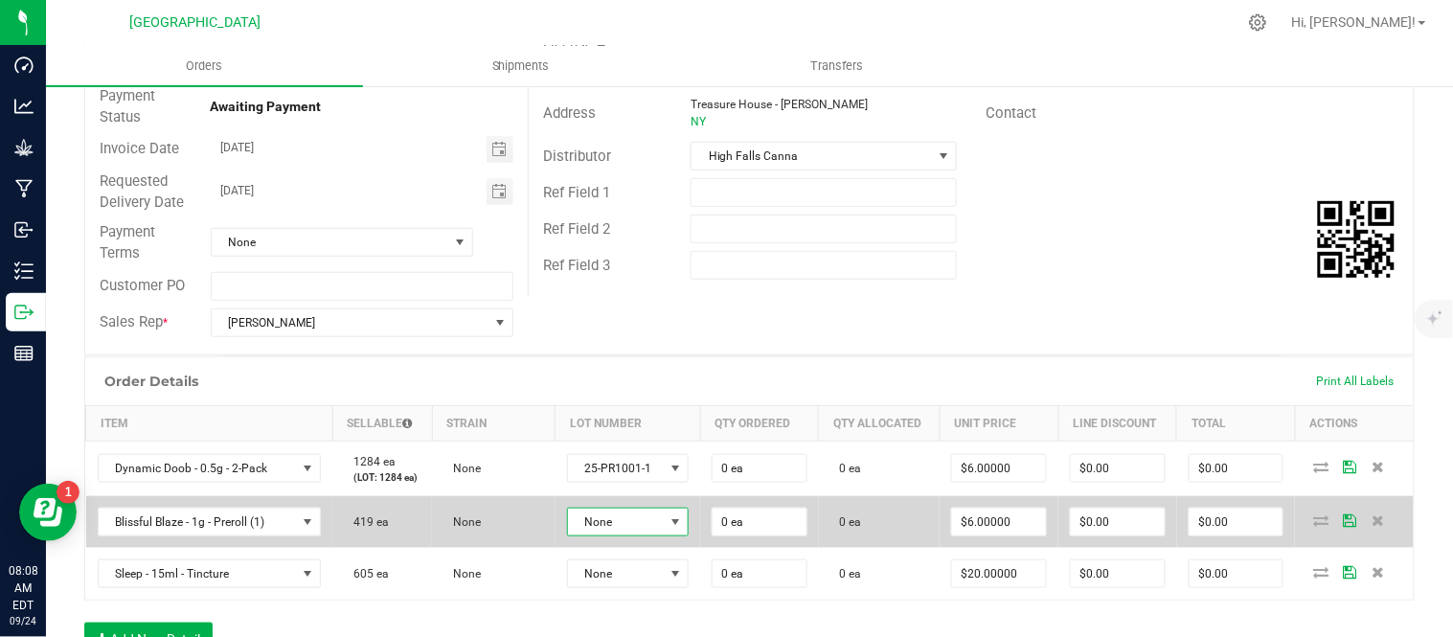
click at [617, 535] on span "None" at bounding box center [616, 522] width 96 height 27
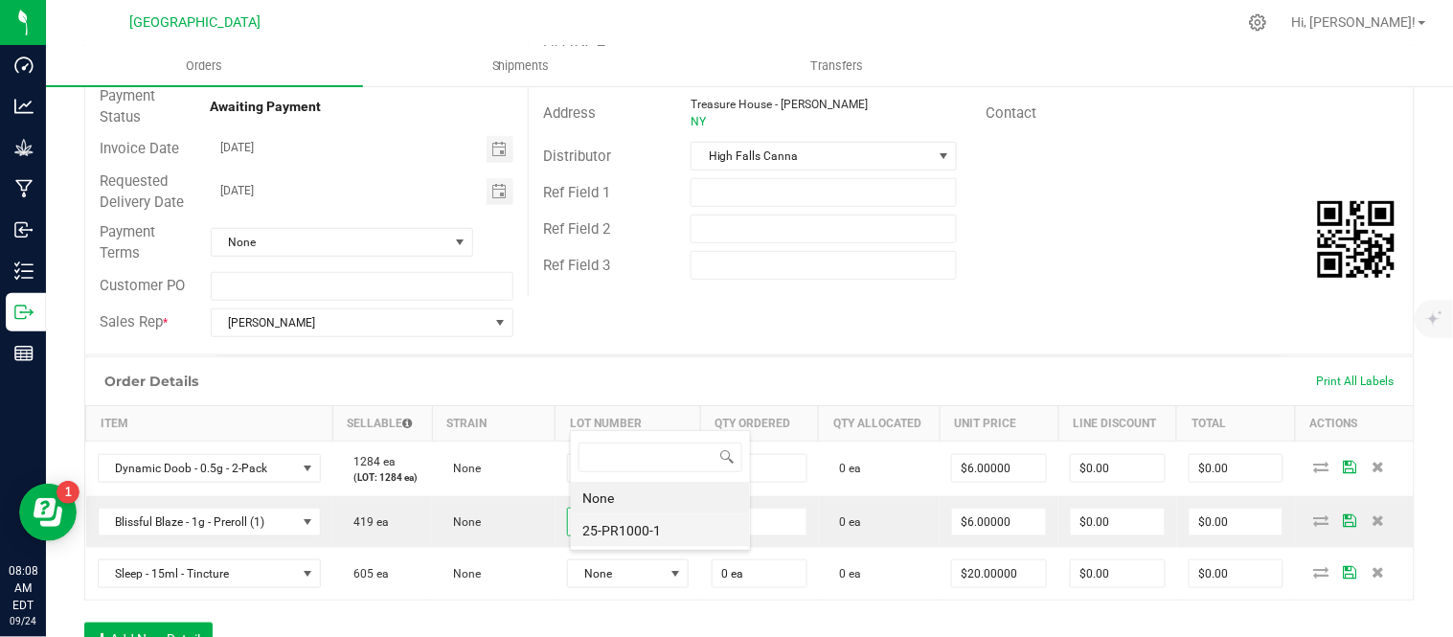
click at [627, 538] on li "25-PR1000-1" at bounding box center [660, 530] width 179 height 33
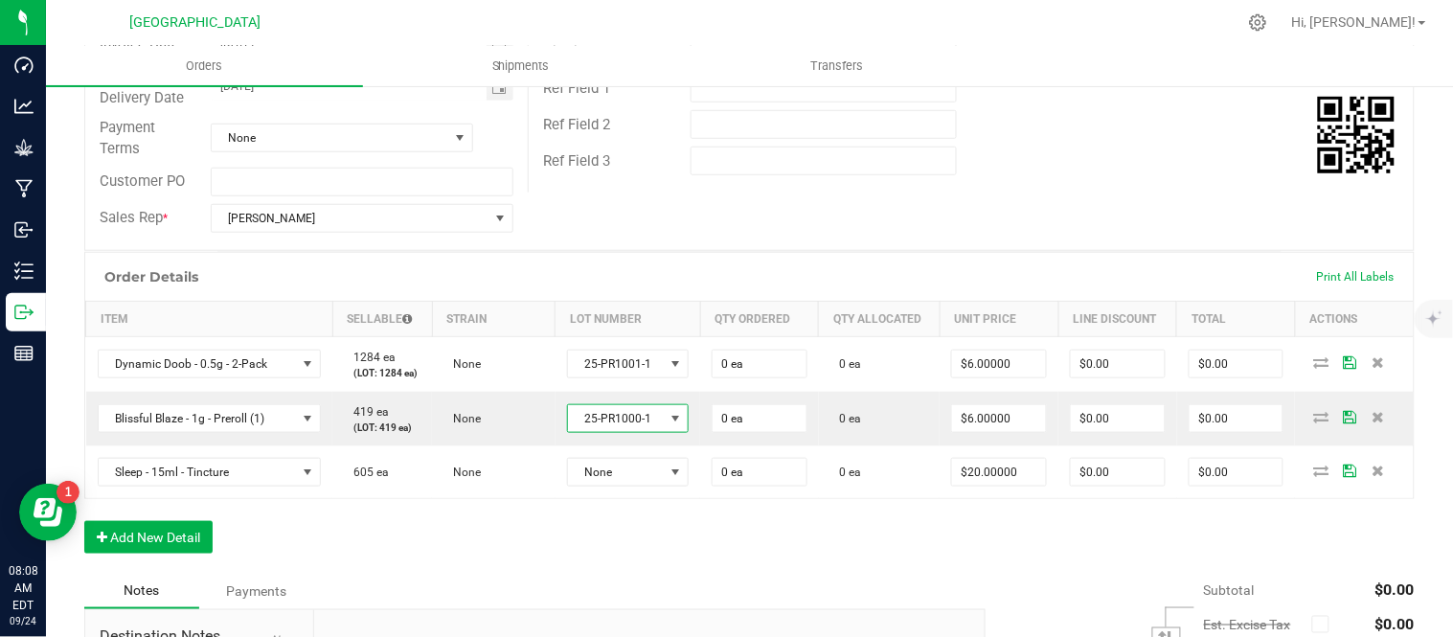
scroll to position [319, 0]
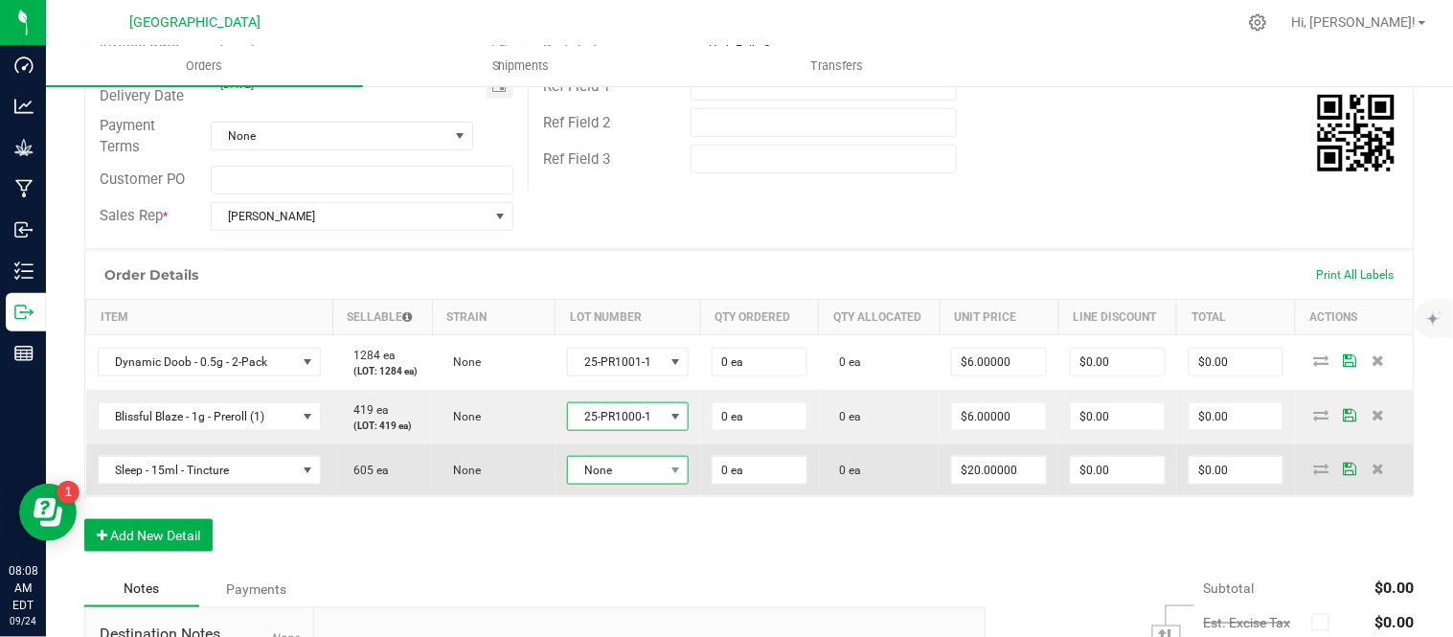
click at [632, 484] on span "None" at bounding box center [616, 470] width 96 height 27
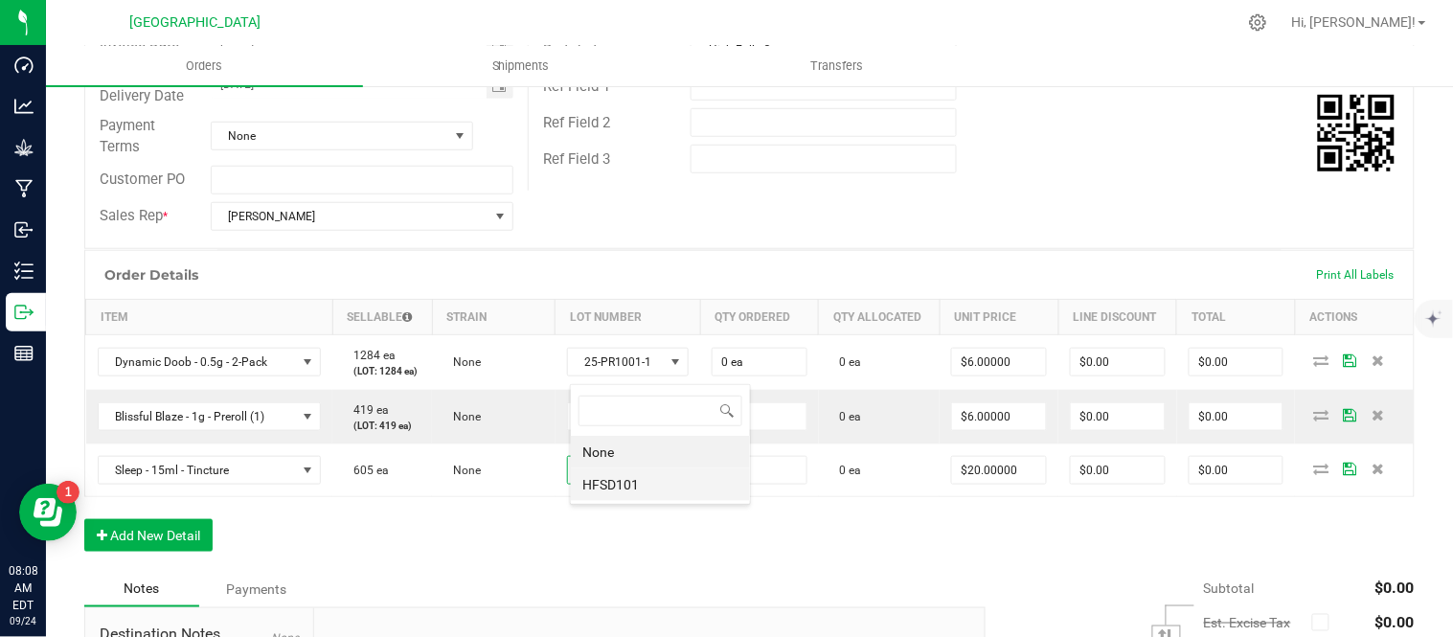
click at [648, 489] on li "HFSD101" at bounding box center [660, 484] width 179 height 33
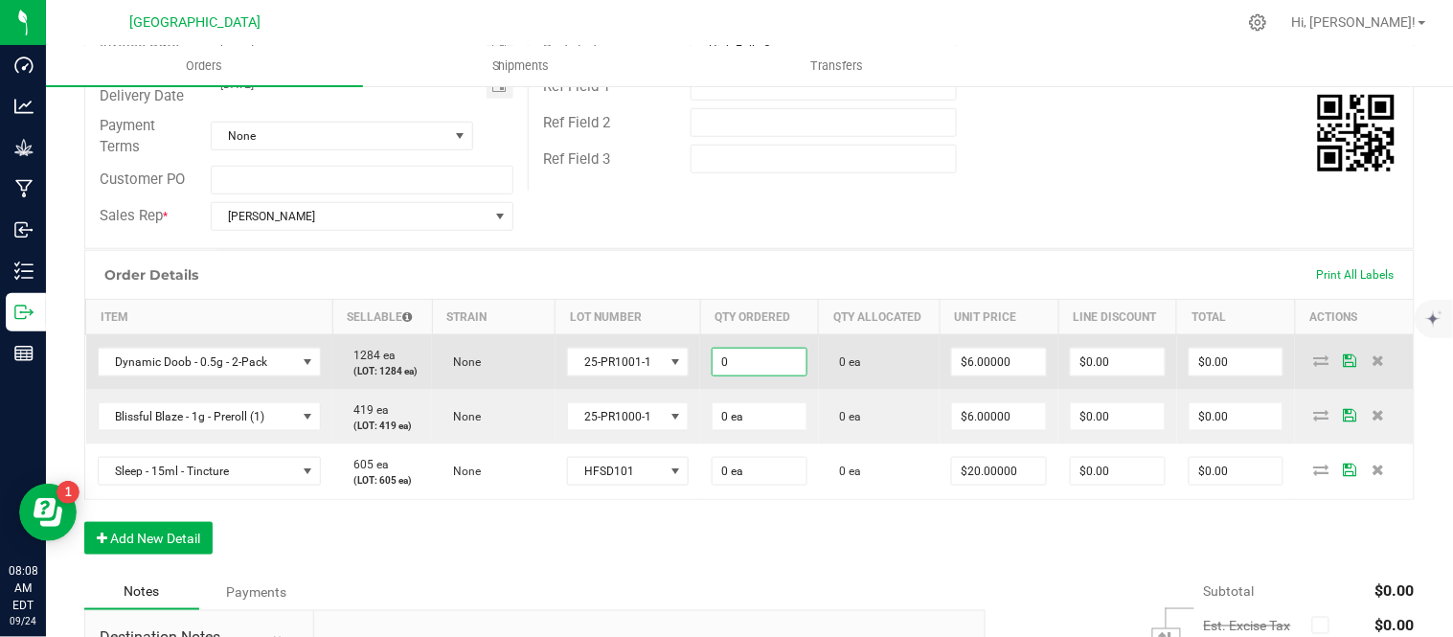
click at [781, 376] on input "0" at bounding box center [760, 362] width 94 height 27
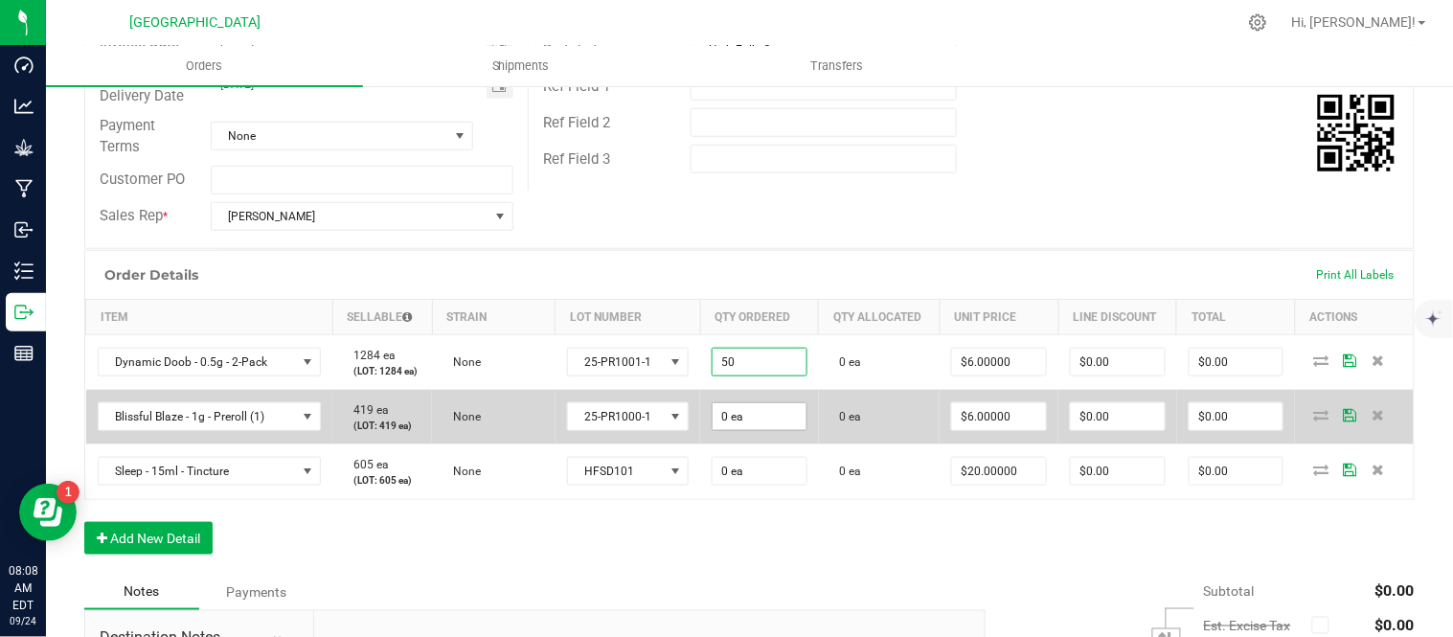
type input "50 ea"
type input "$300.00"
click at [759, 430] on input "0" at bounding box center [760, 416] width 94 height 27
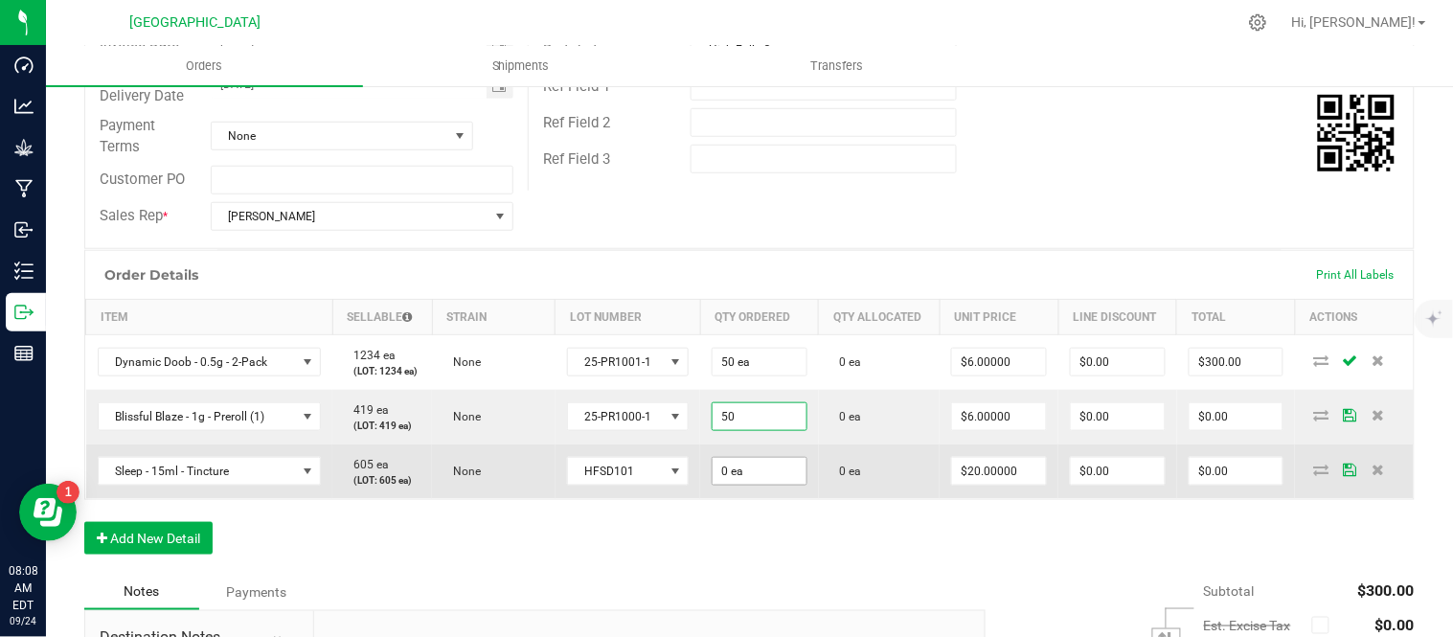
type input "50 ea"
type input "$300.00"
click at [752, 485] on input "0" at bounding box center [760, 471] width 94 height 27
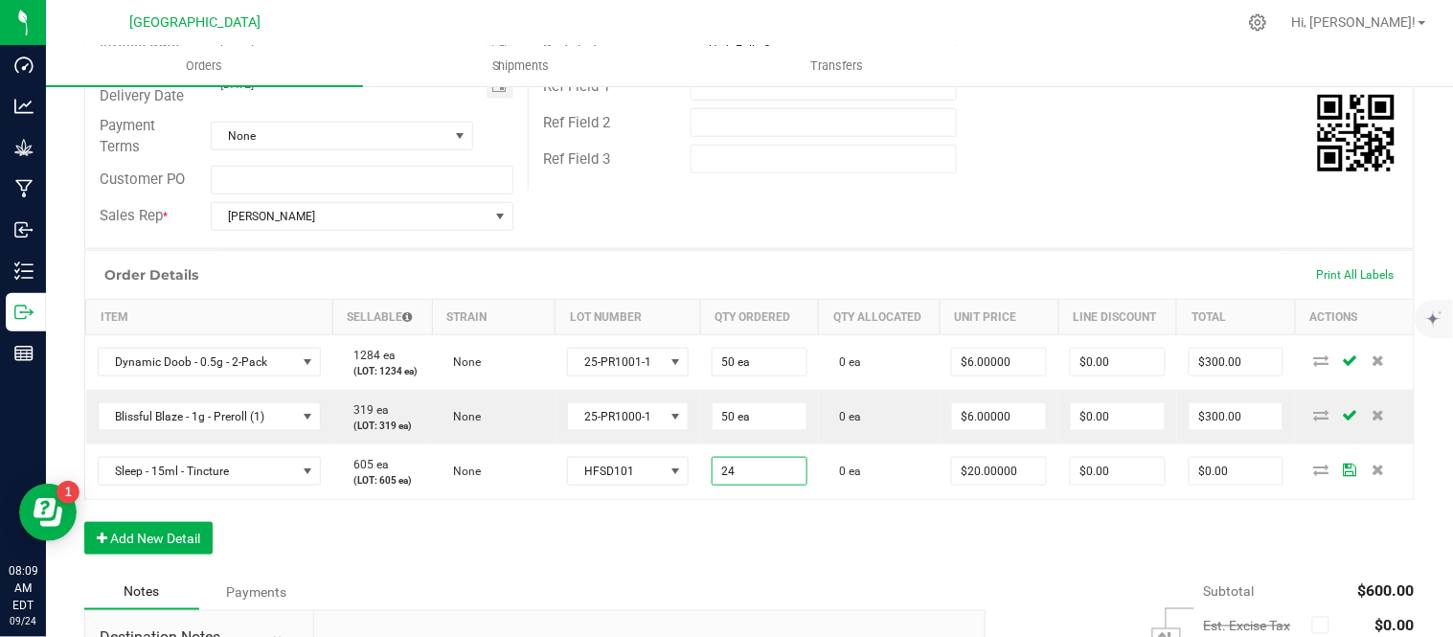
type input "24 ea"
type input "$480.00"
click at [905, 574] on div "Order Details Print All Labels Item Sellable Strain Lot Number Qty Ordered Qty …" at bounding box center [749, 412] width 1331 height 324
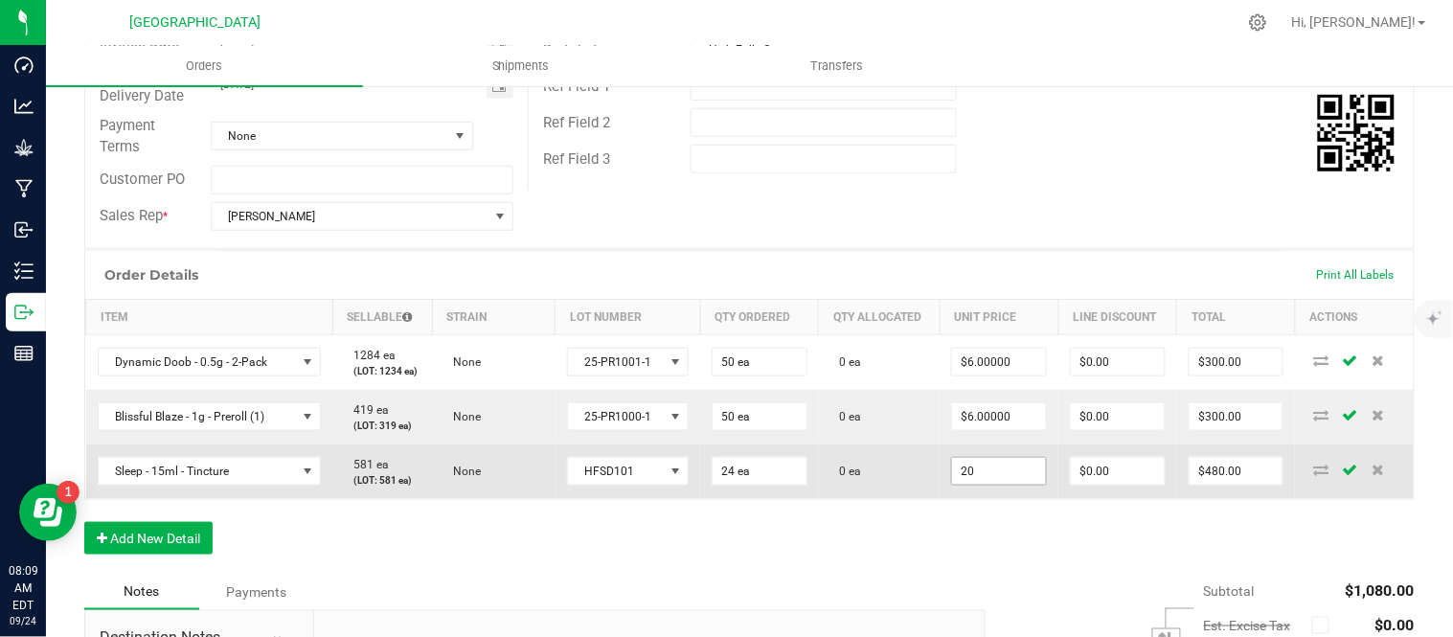
click at [991, 485] on input "20" at bounding box center [999, 471] width 94 height 27
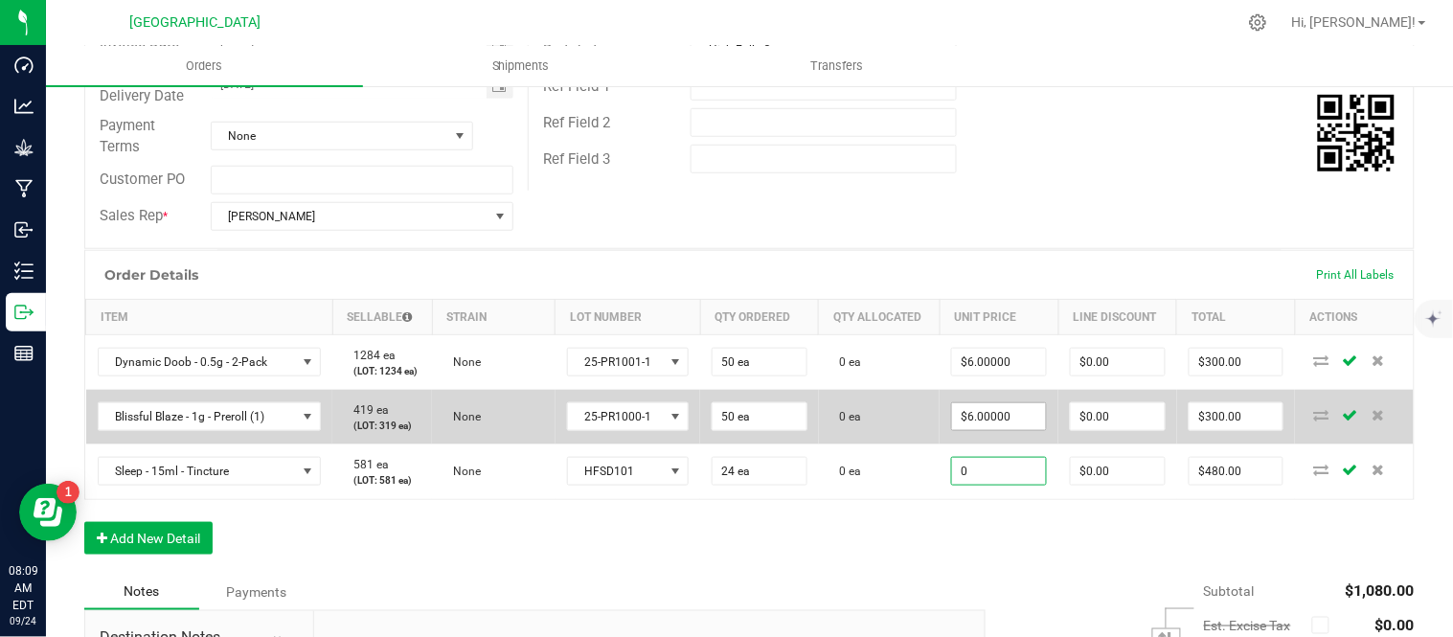
type input "0"
type input "6"
type input "$0.00000"
type input "$0.00"
click at [1000, 430] on input "6" at bounding box center [999, 416] width 94 height 27
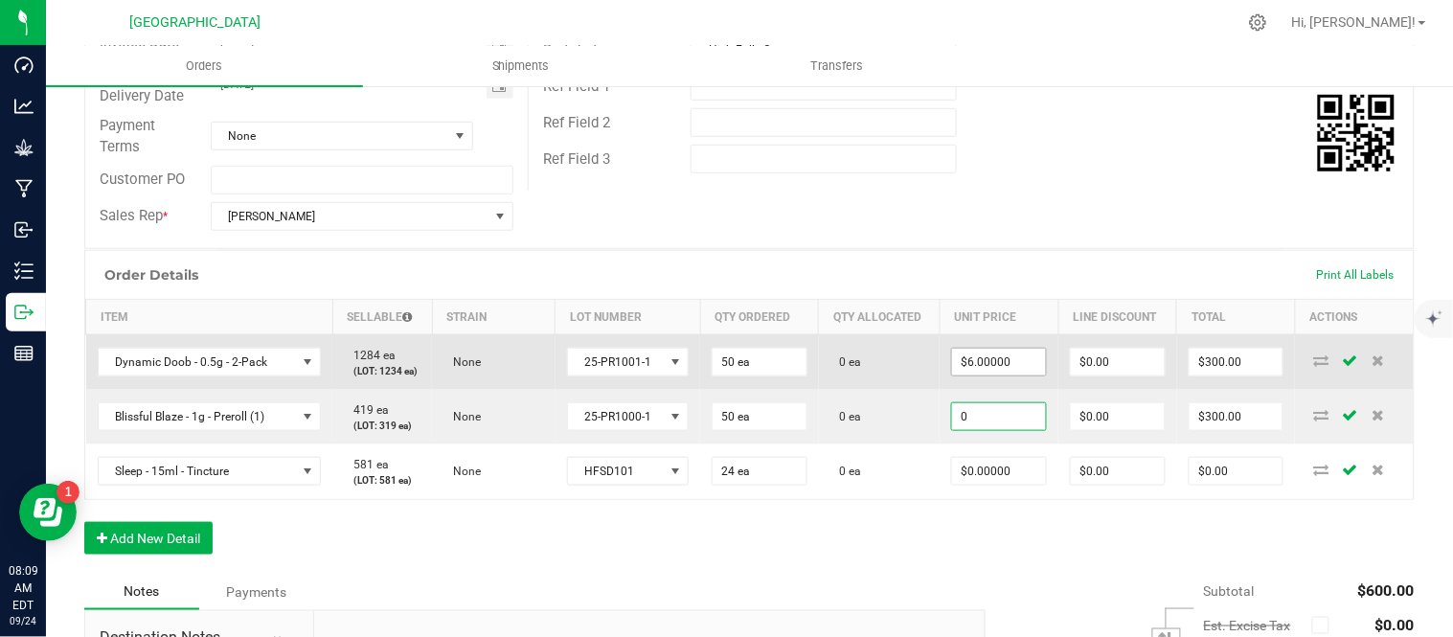
type input "0"
type input "6"
type input "$0.00000"
type input "$0.00"
click at [1007, 376] on input "6" at bounding box center [999, 362] width 94 height 27
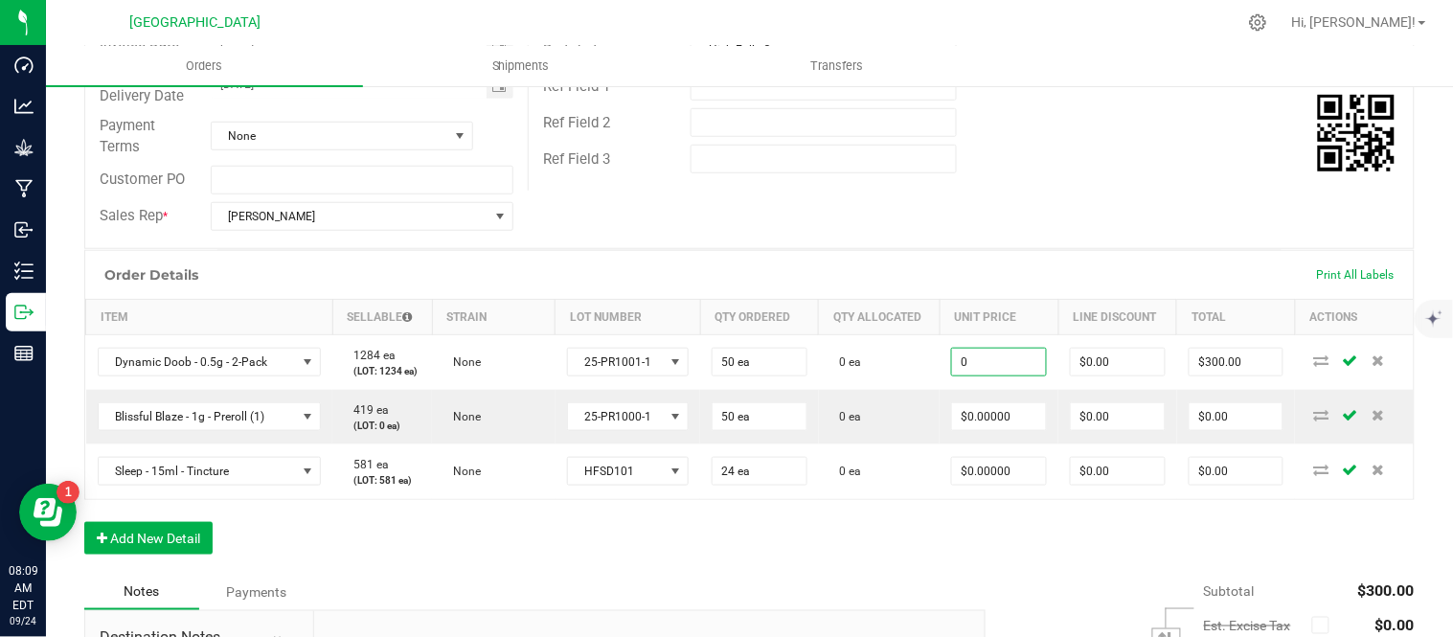
type input "$0.00000"
type input "$0.00"
click at [1059, 256] on div "Order Details Print All Labels" at bounding box center [749, 275] width 1329 height 48
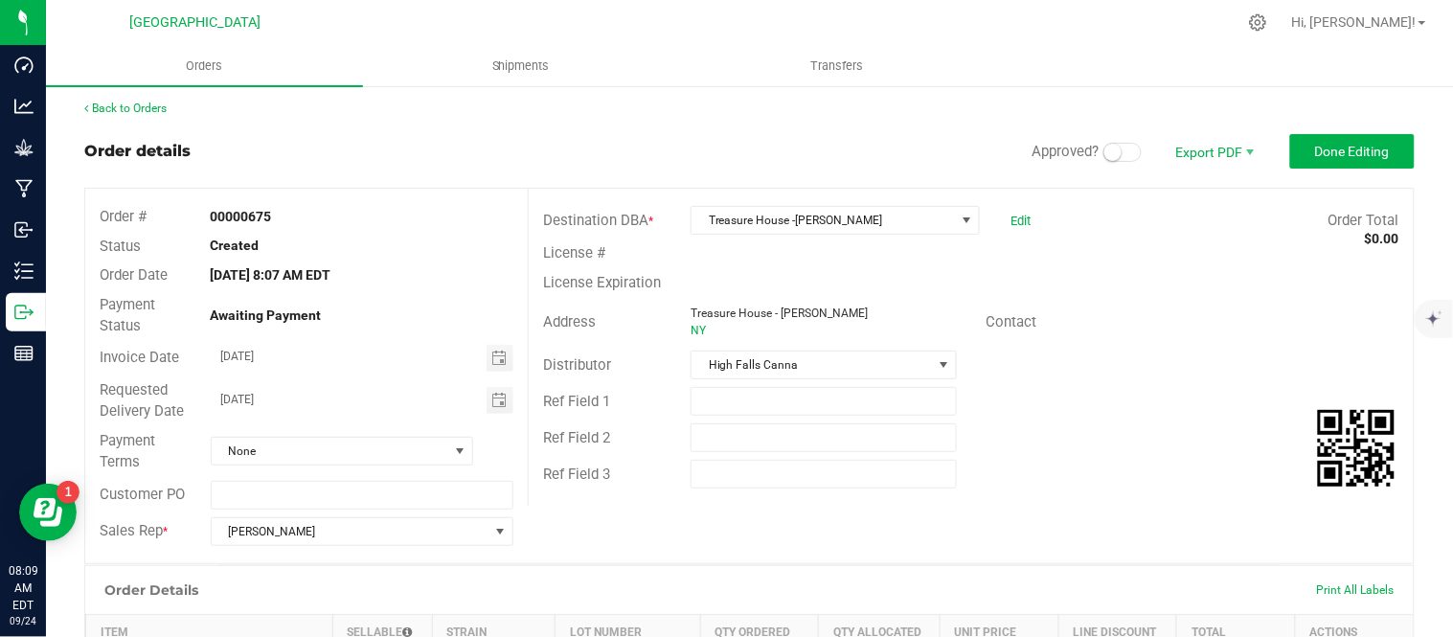
scroll to position [0, 0]
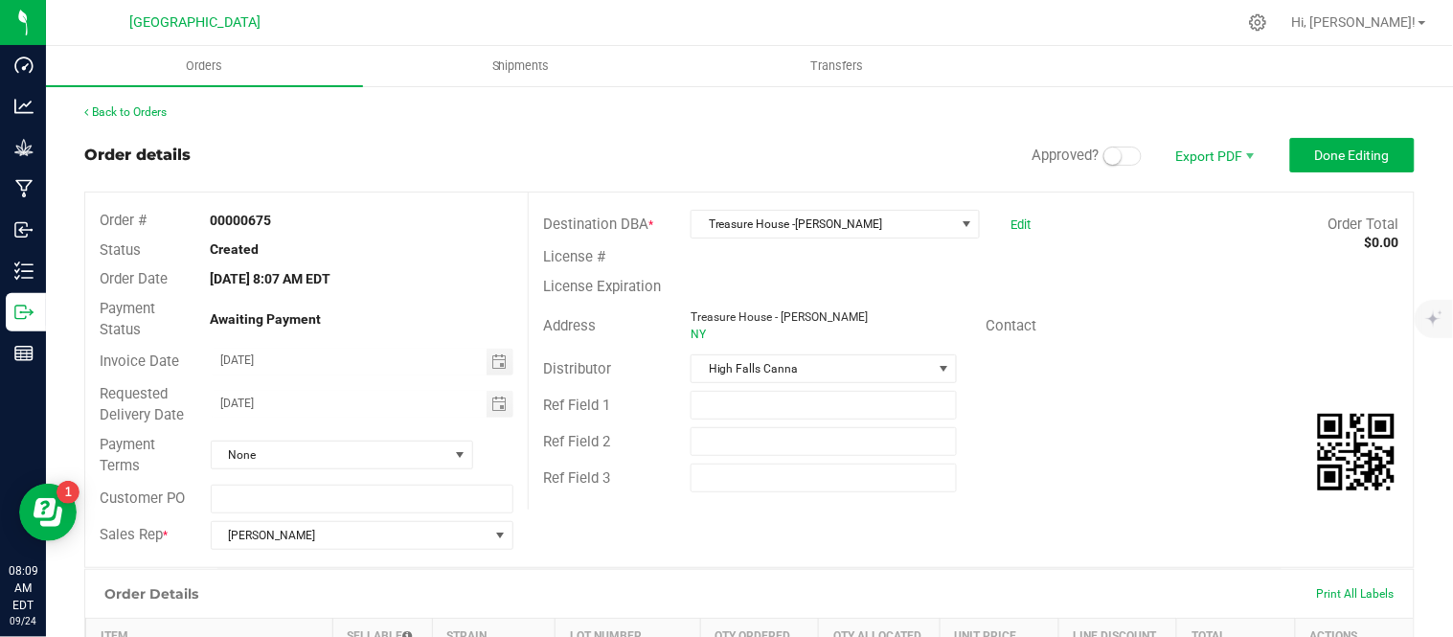
click at [1105, 160] on small at bounding box center [1113, 156] width 17 height 17
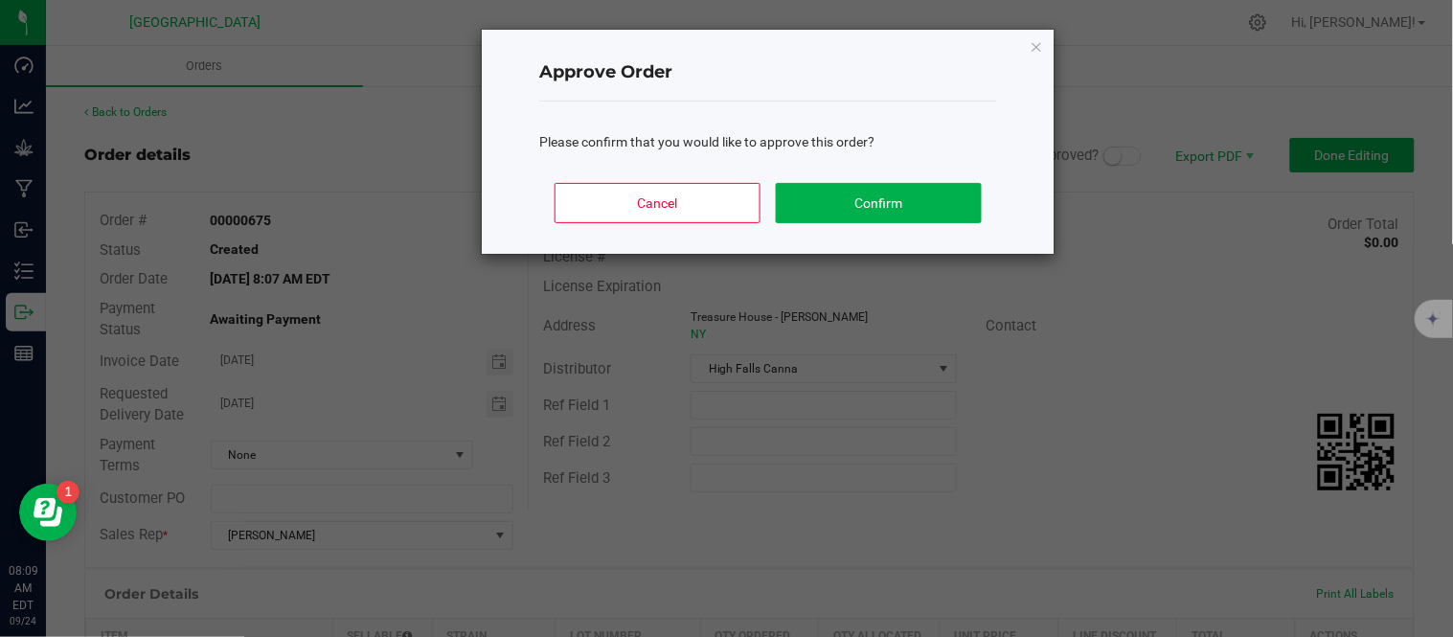
click at [895, 226] on div "Cancel Confirm" at bounding box center [768, 211] width 458 height 86
click at [899, 213] on button "Confirm" at bounding box center [879, 203] width 206 height 40
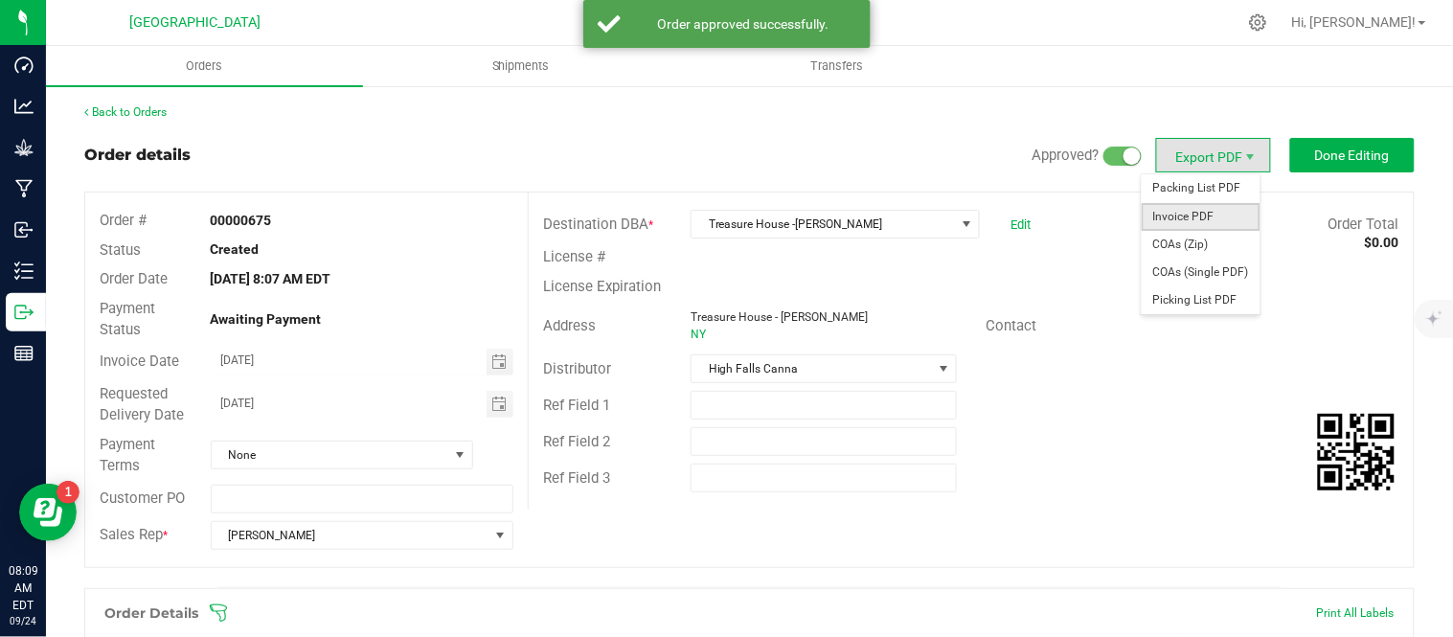
click at [1205, 218] on span "Invoice PDF" at bounding box center [1201, 217] width 119 height 28
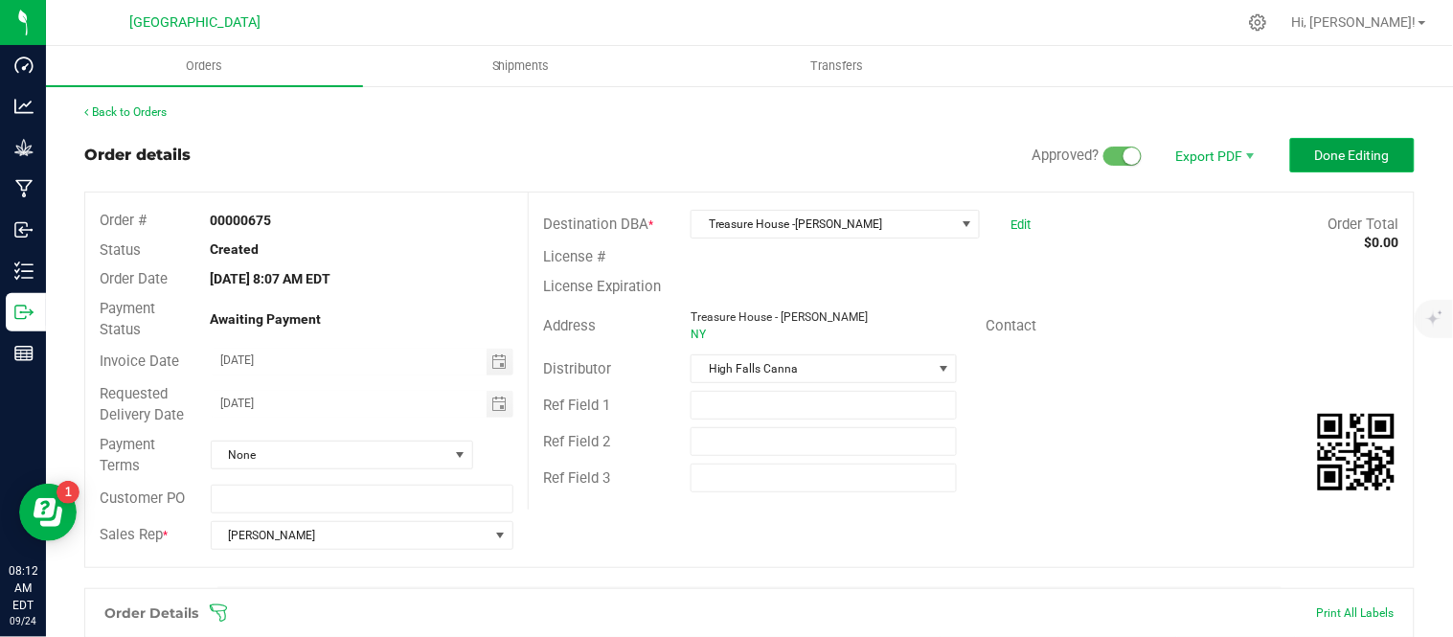
click at [1323, 155] on span "Done Editing" at bounding box center [1352, 155] width 75 height 15
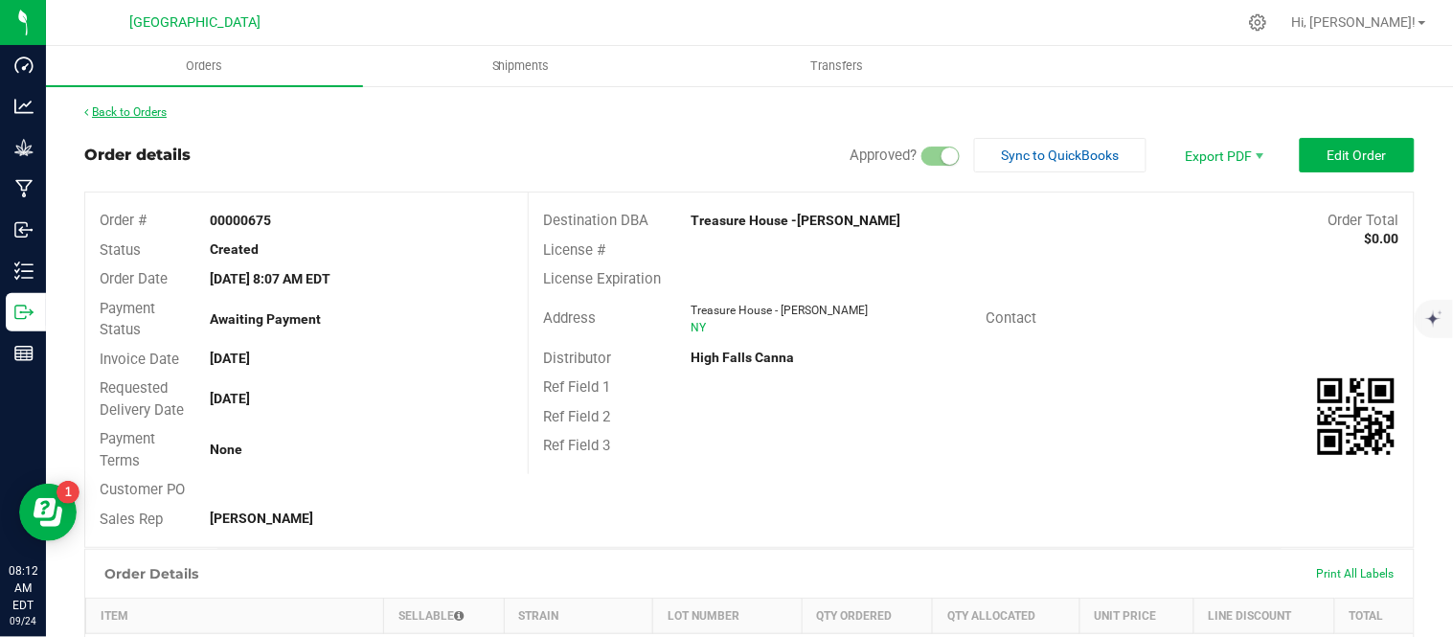
click at [109, 107] on link "Back to Orders" at bounding box center [125, 111] width 82 height 13
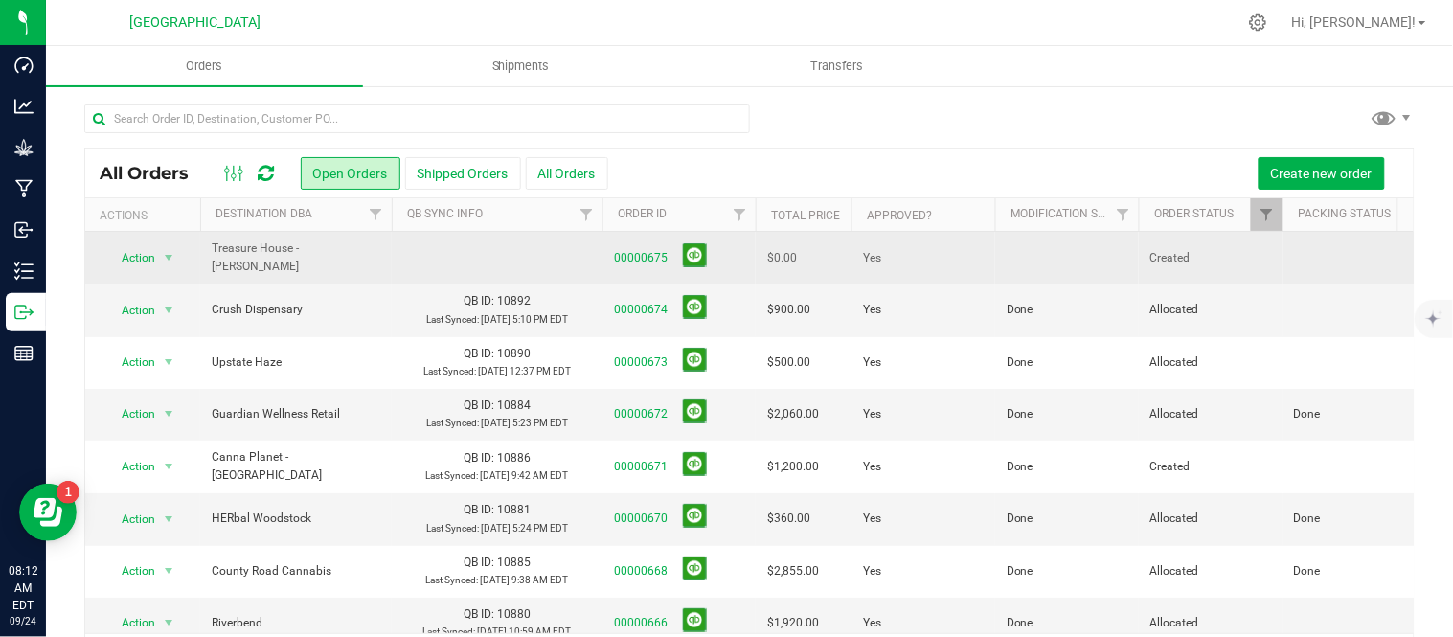
click at [1015, 256] on td at bounding box center [1067, 258] width 144 height 53
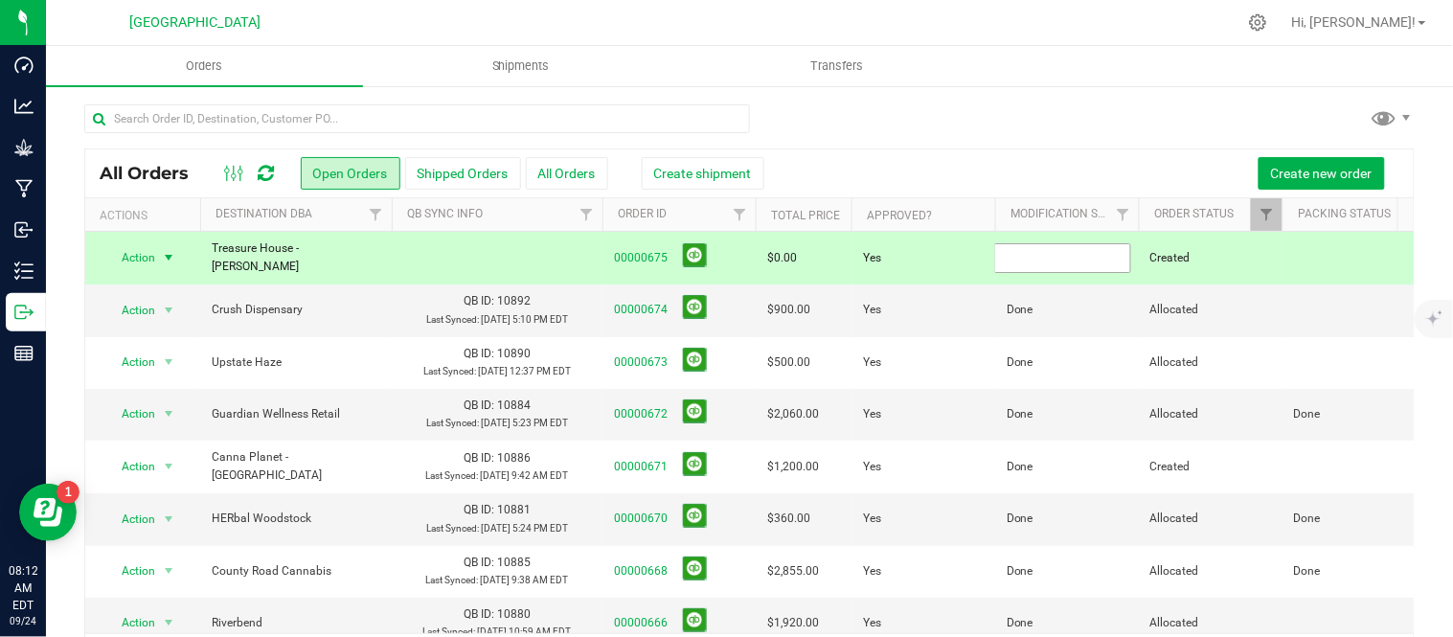
click at [1015, 256] on input "text" at bounding box center [1062, 258] width 137 height 30
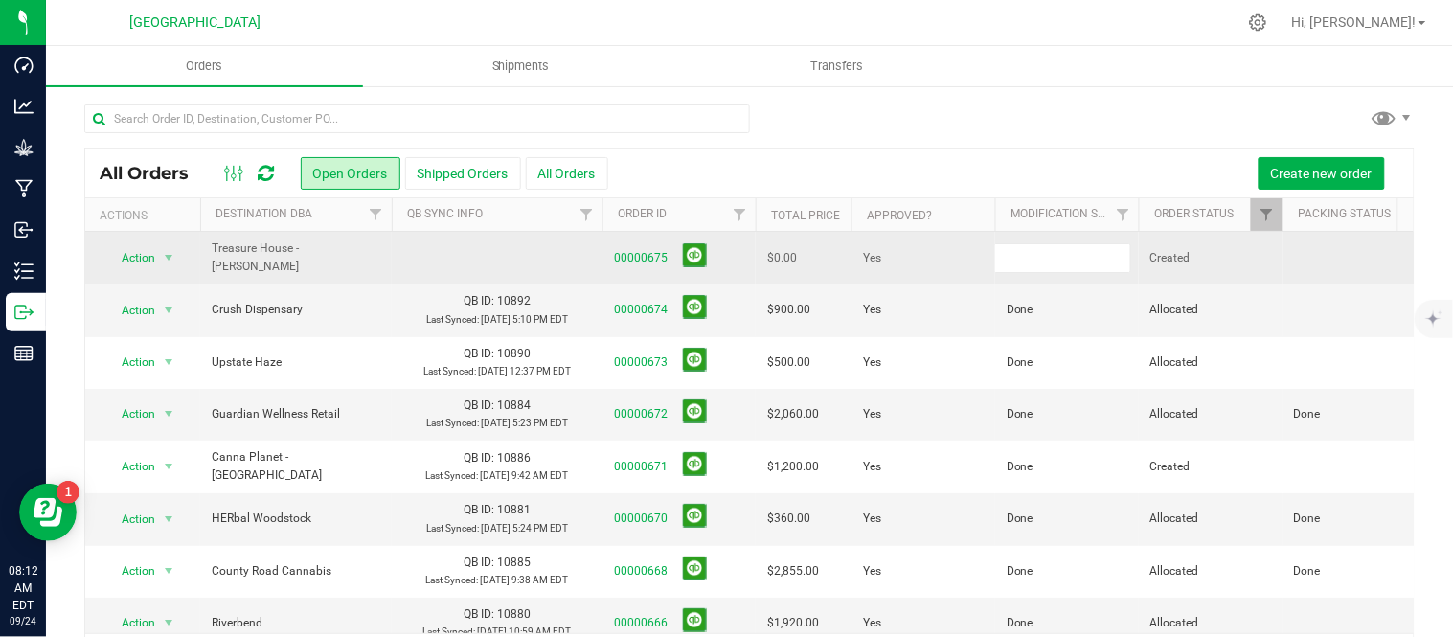
type input "Done"
click at [692, 256] on button at bounding box center [695, 255] width 24 height 24
